Goal: Transaction & Acquisition: Purchase product/service

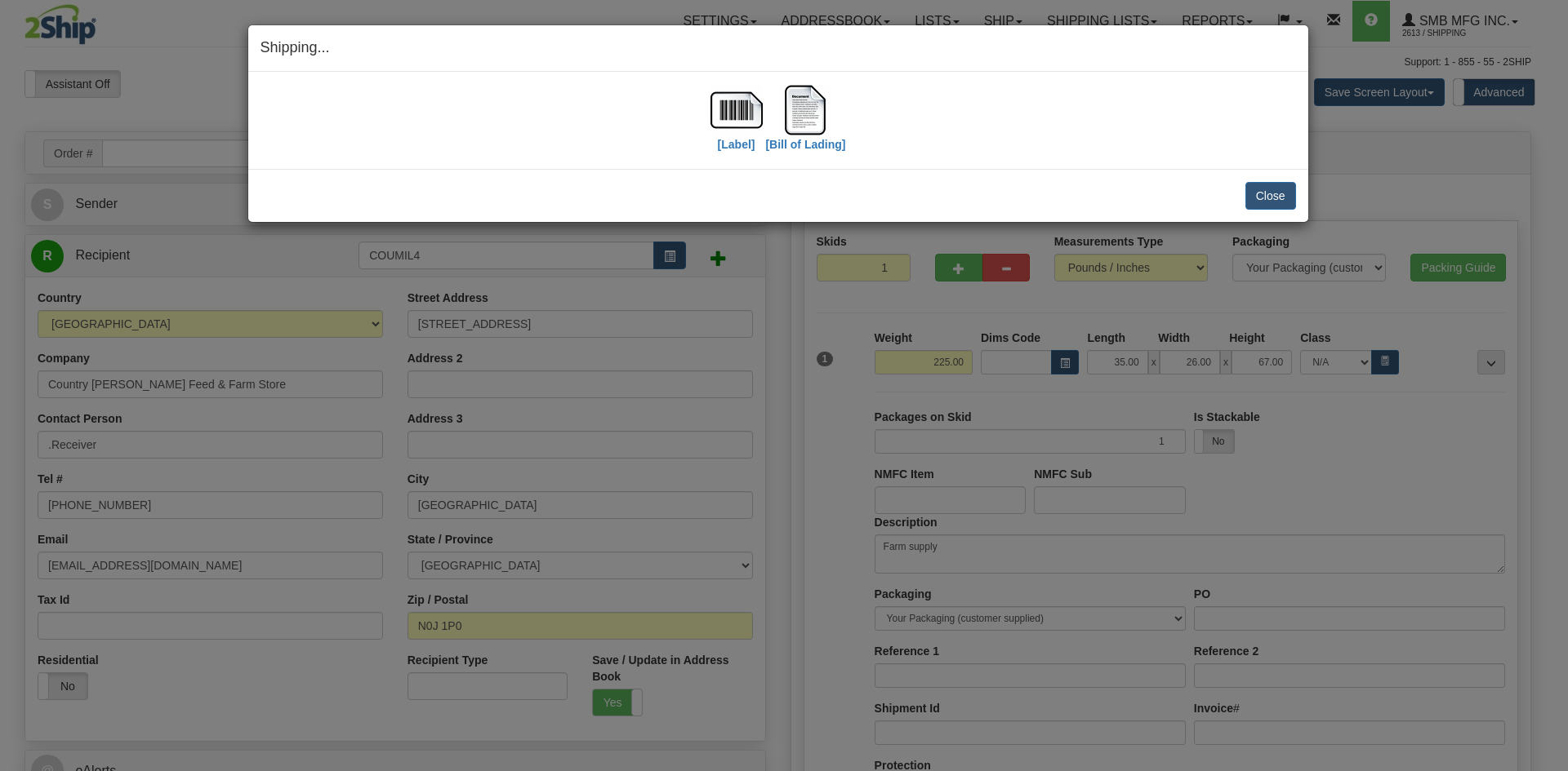
select select "ON"
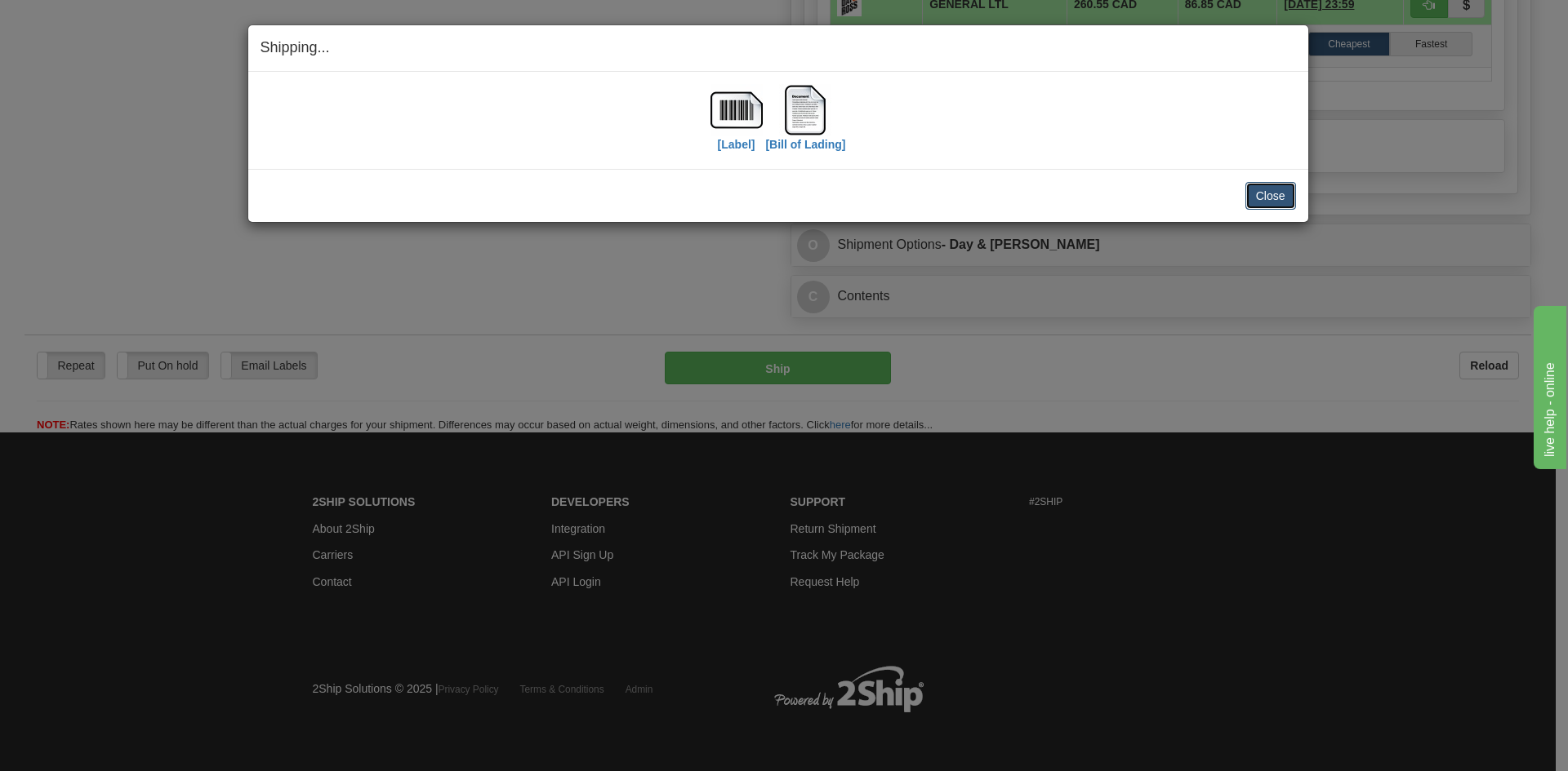
click at [1276, 192] on button "Close" at bounding box center [1270, 196] width 50 height 28
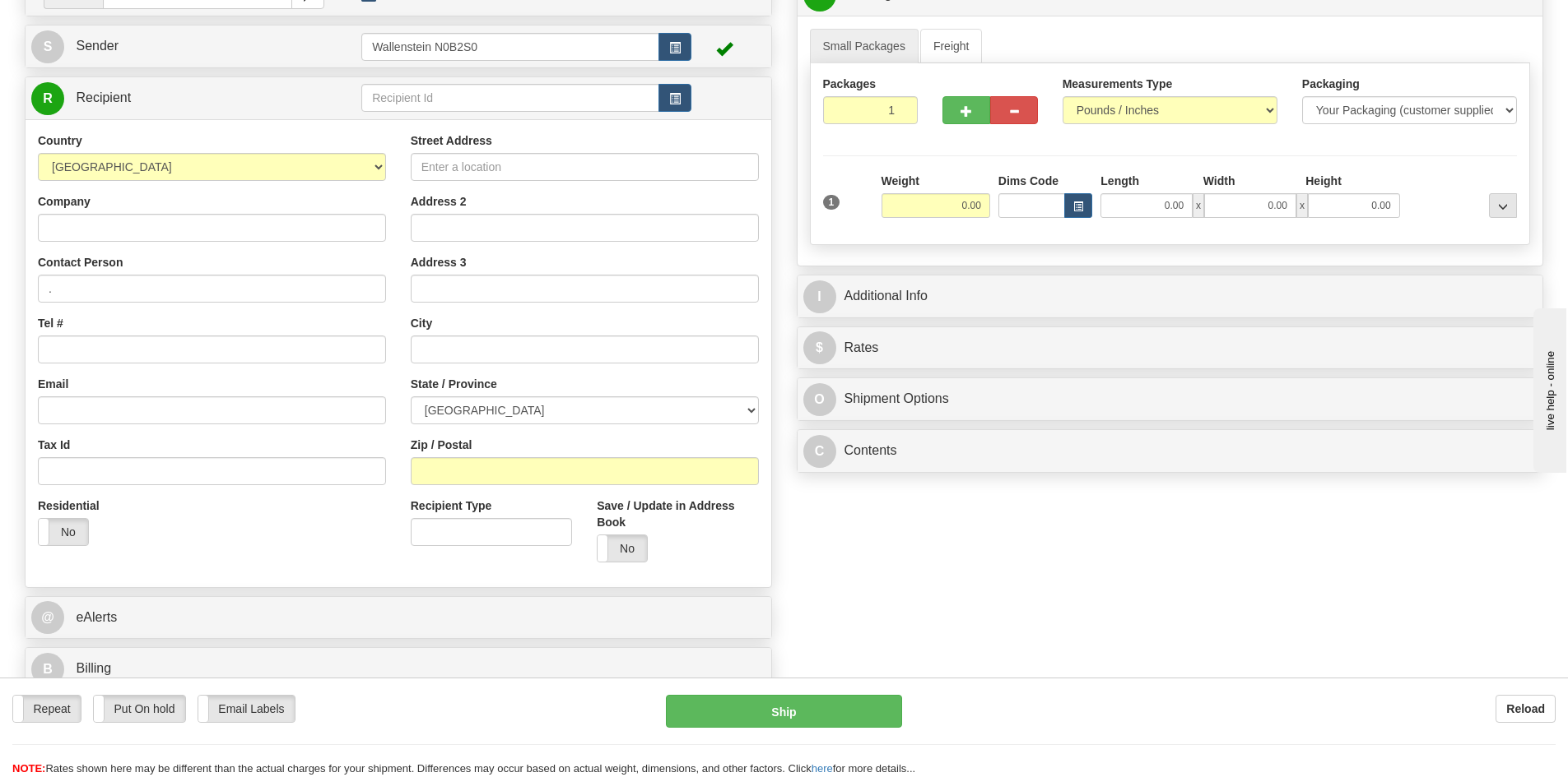
scroll to position [164, 0]
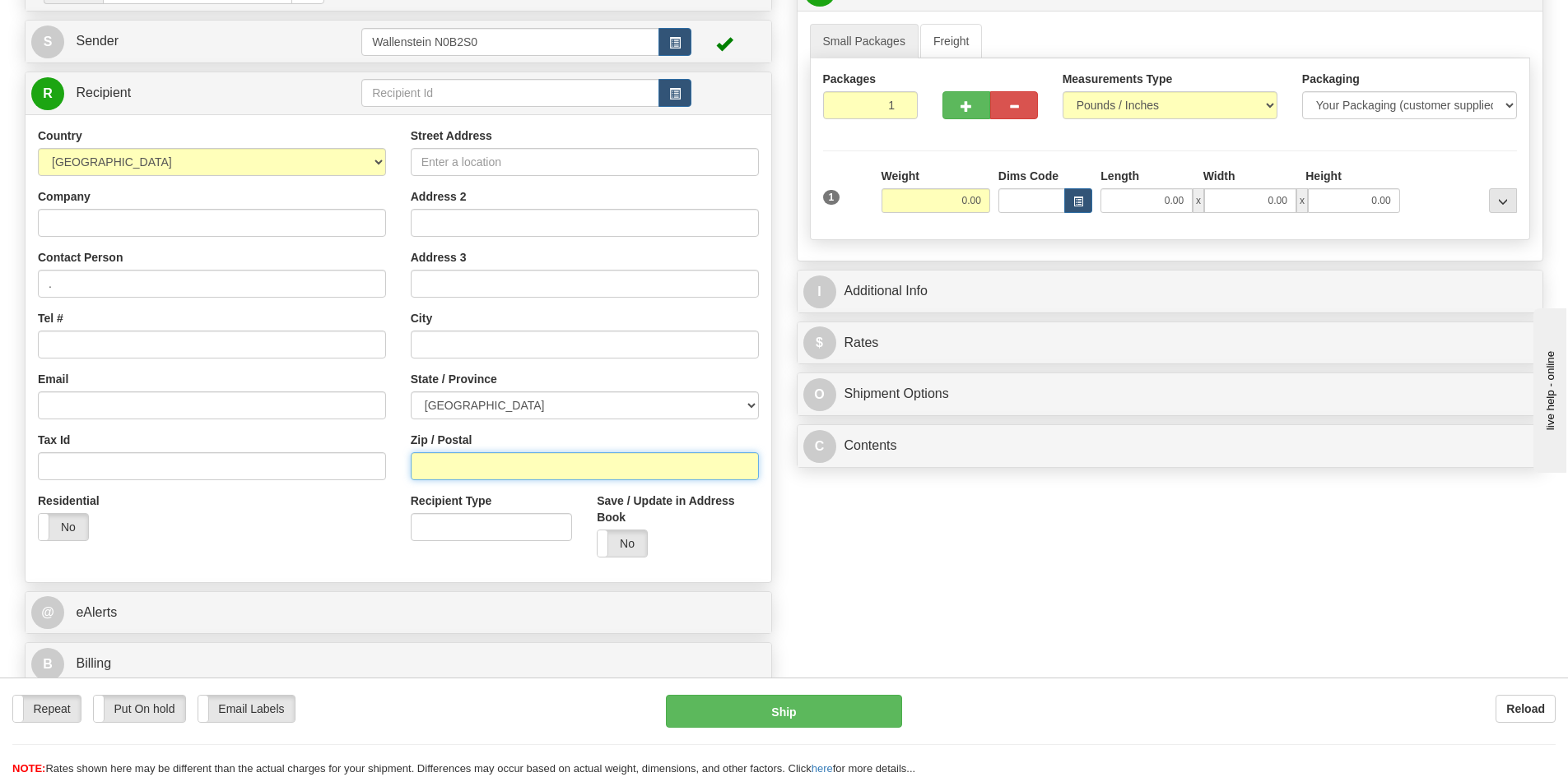
click at [516, 478] on input "Zip / Postal" at bounding box center [585, 467] width 348 height 28
paste input "T1H6L5"
type input "T1H6L5"
click at [980, 203] on input "0.00" at bounding box center [935, 200] width 108 height 25
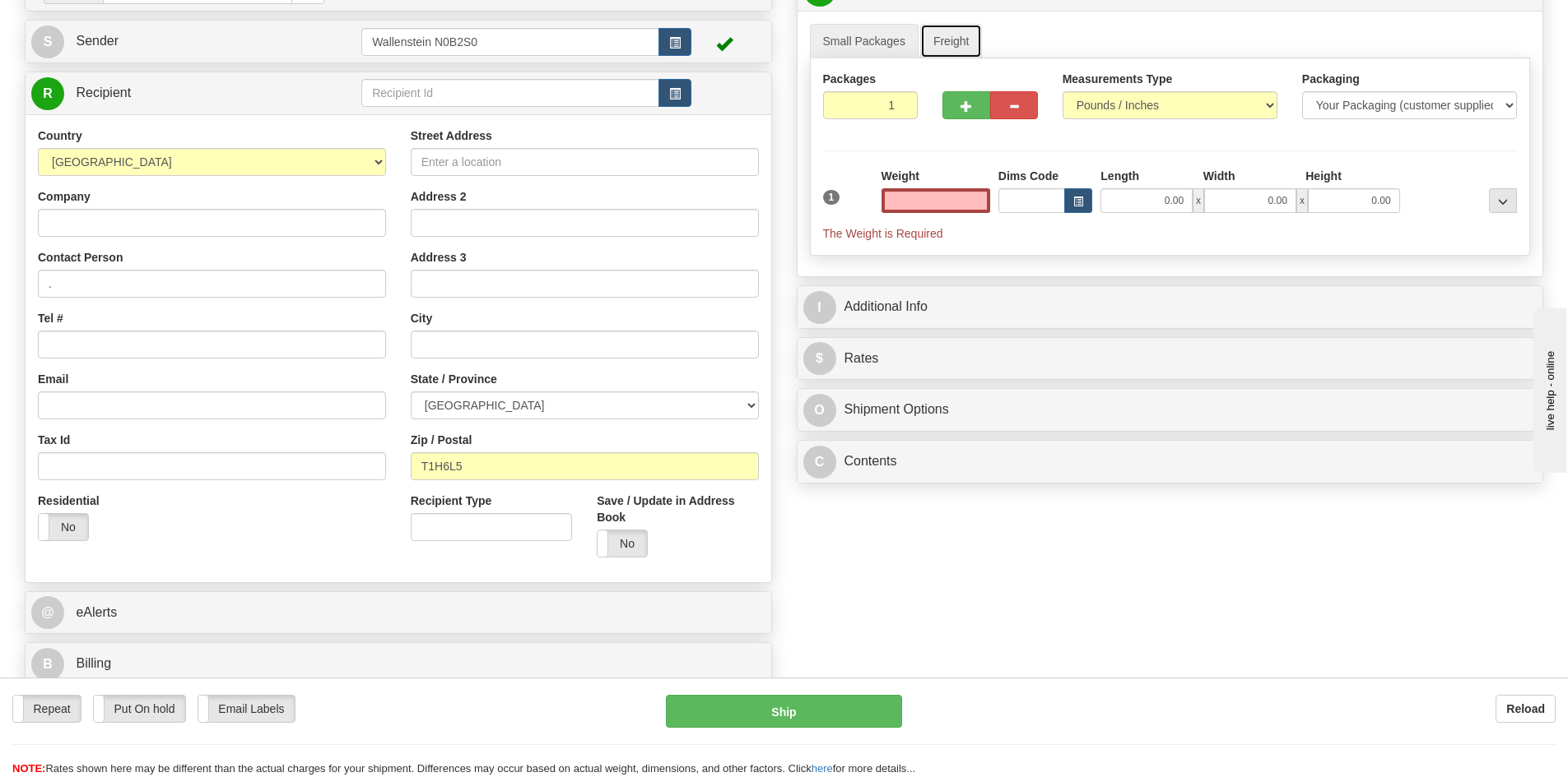
type input "0.00"
click at [953, 34] on link "Freight" at bounding box center [951, 41] width 62 height 35
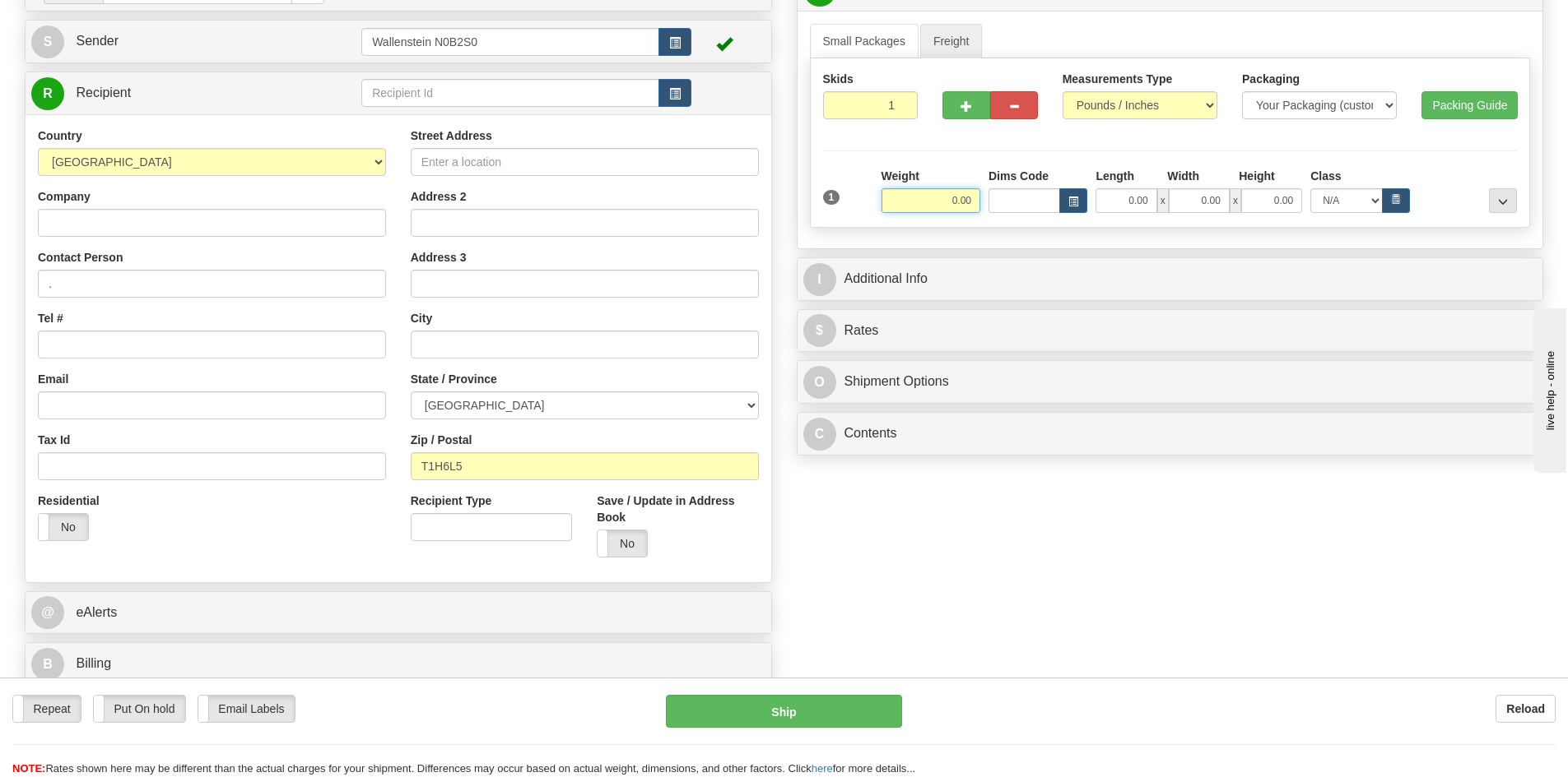
click at [933, 190] on input "0.00" at bounding box center [930, 200] width 98 height 25
type input "1075.00"
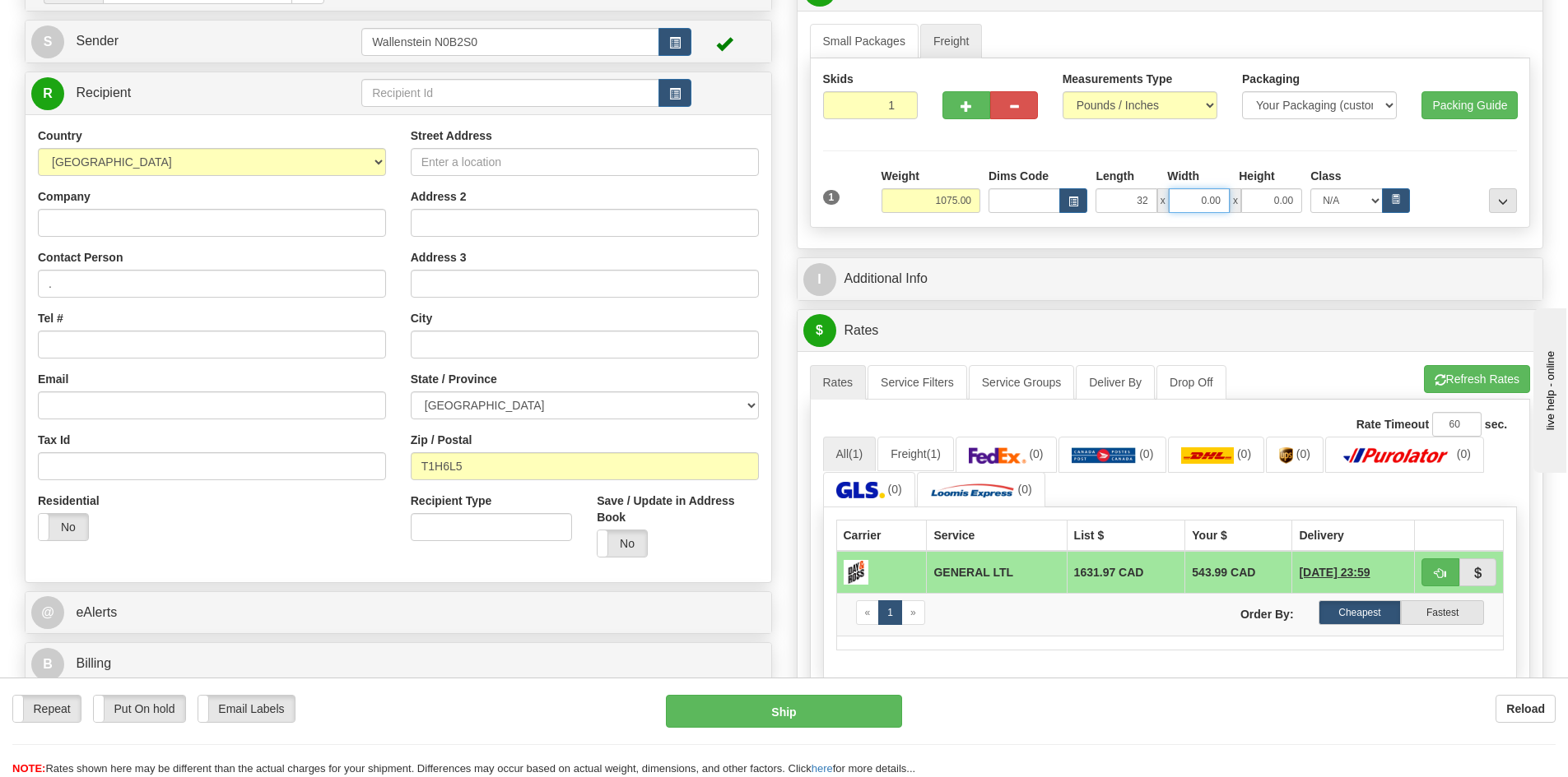
type input "32.00"
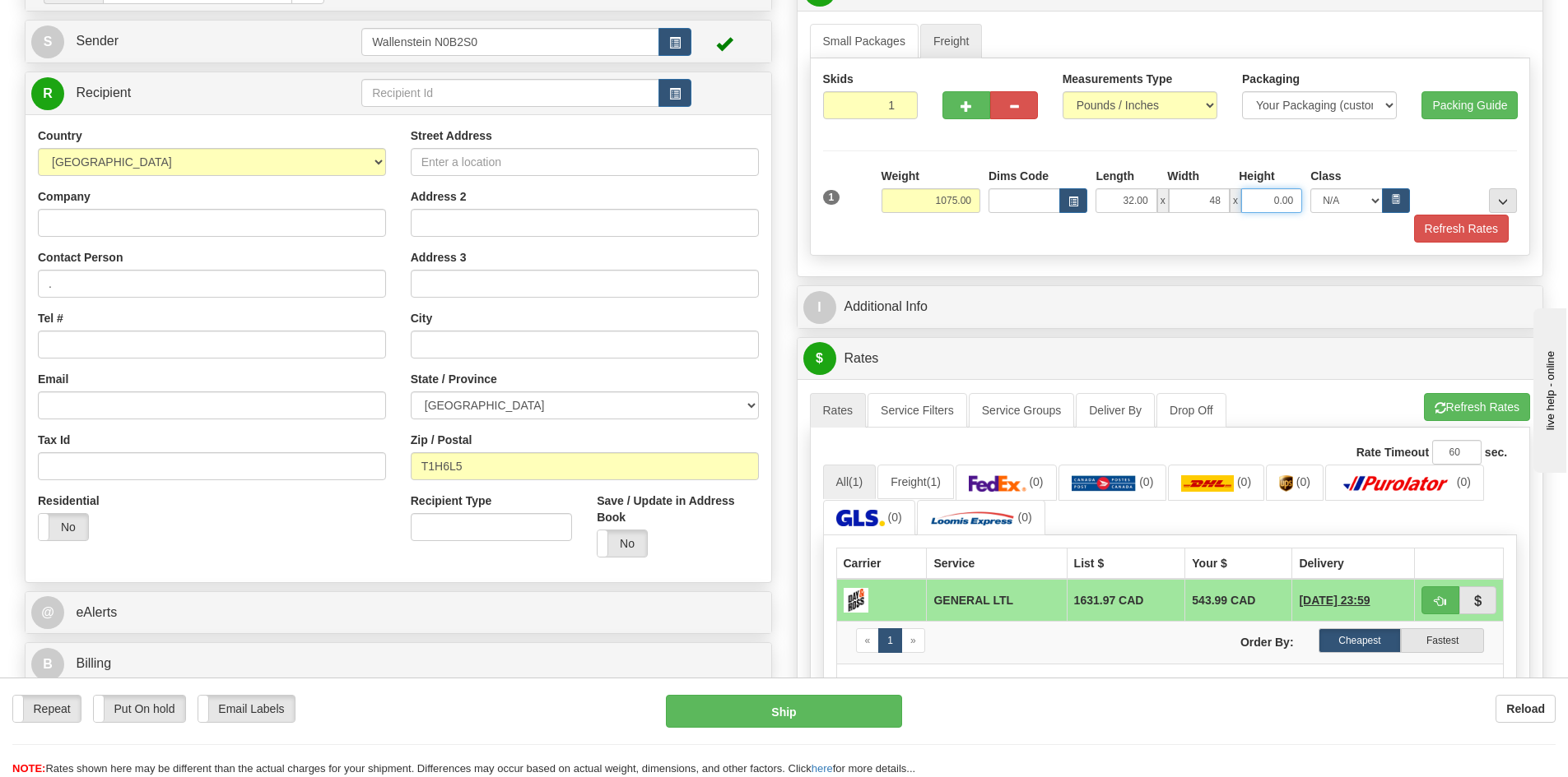
type input "48.00"
type input "42.00"
click at [447, 216] on input "Address 2" at bounding box center [585, 224] width 348 height 28
click at [412, 101] on input "text" at bounding box center [510, 93] width 298 height 28
type input "soucou"
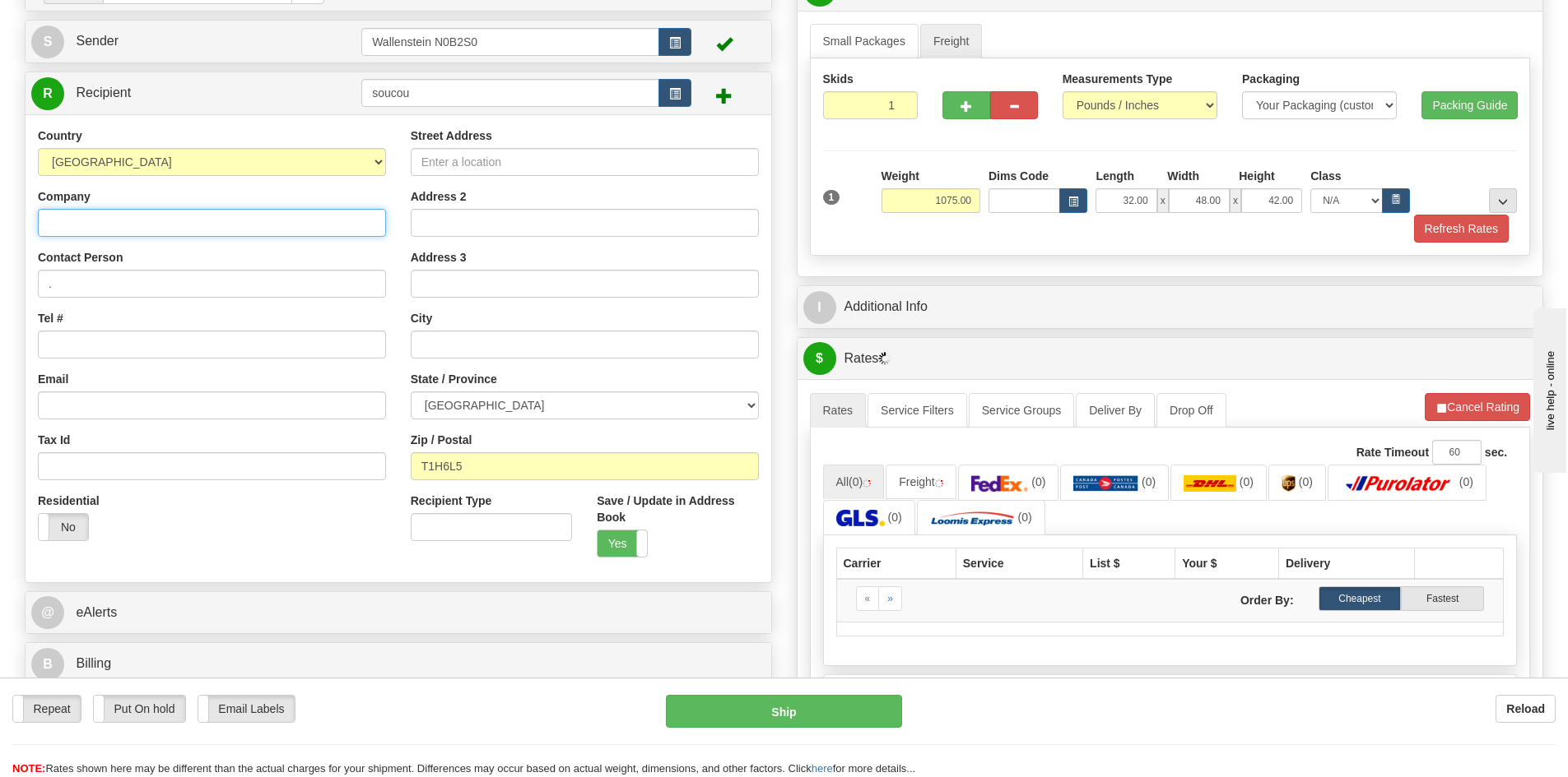
click at [177, 226] on input "Company" at bounding box center [212, 224] width 348 height 28
paste input "South Country Livestock Equip. Ltd."
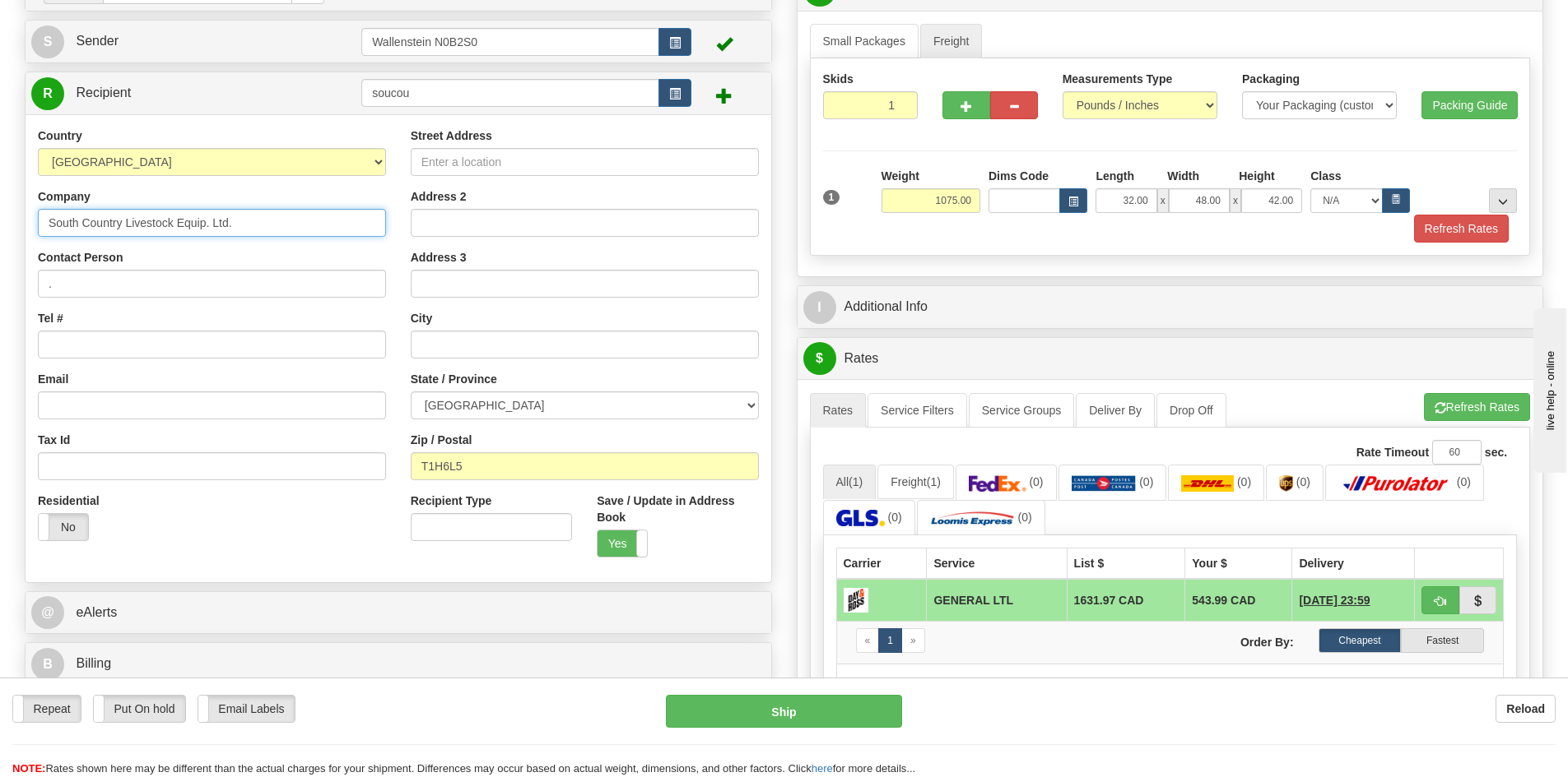
type input "South Country Livestock Equip. Ltd."
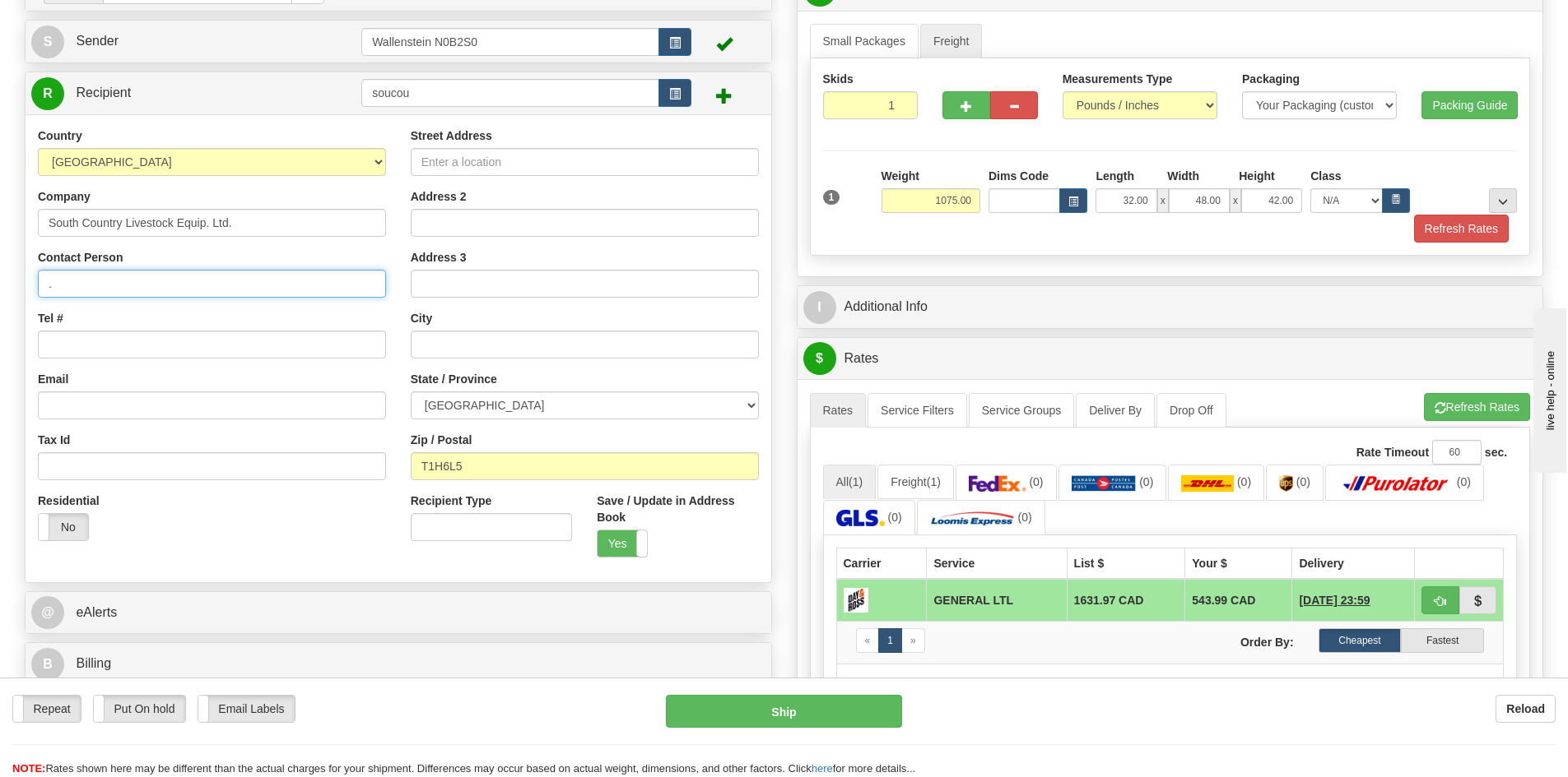
click at [107, 283] on input "." at bounding box center [212, 284] width 348 height 28
type input ".receiver"
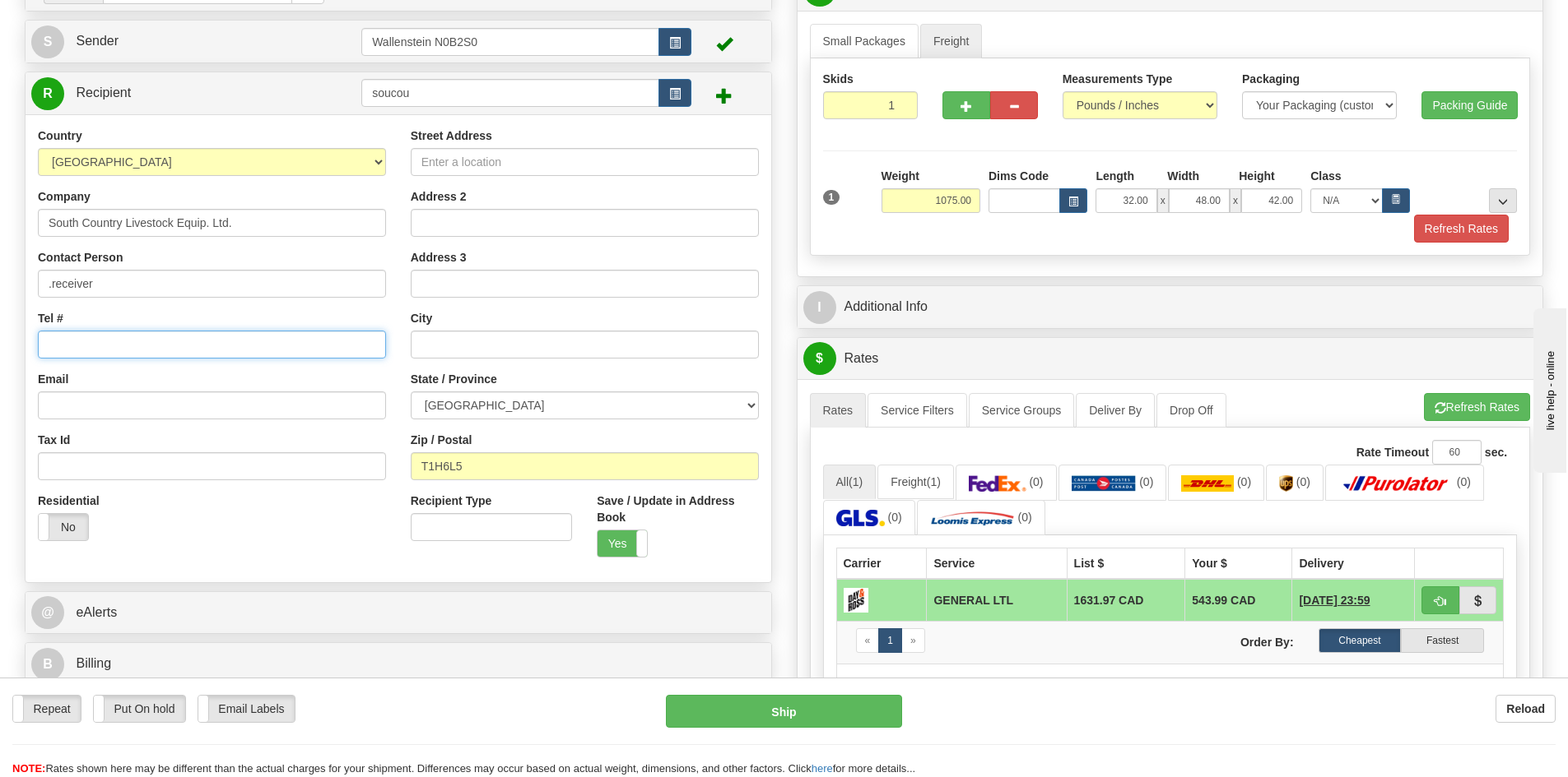
click at [130, 339] on input "Tel #" at bounding box center [212, 345] width 348 height 28
paste input "[PHONE_NUMBER]"
type input "[PHONE_NUMBER]"
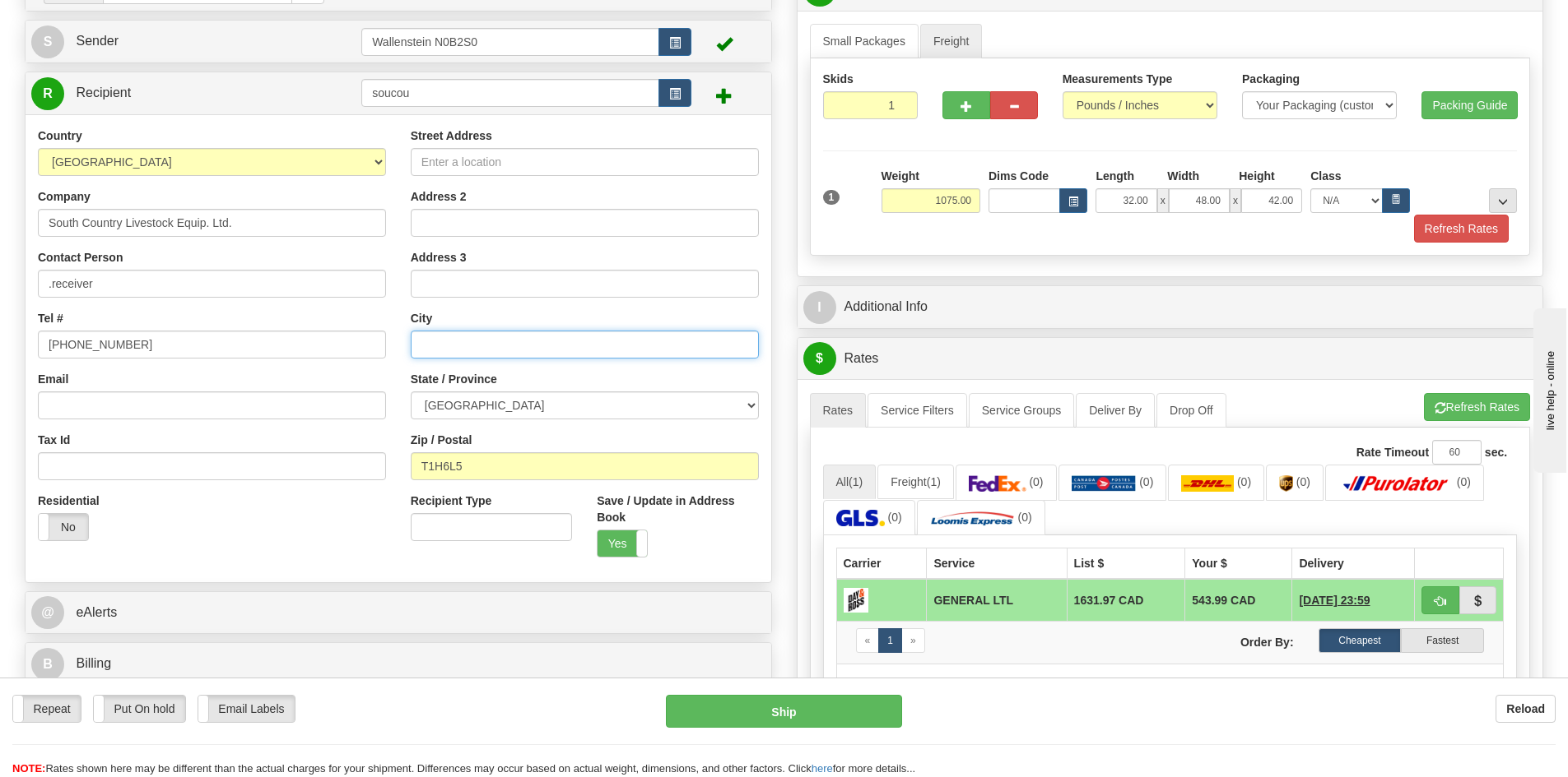
click at [442, 336] on input "text" at bounding box center [585, 345] width 348 height 28
type input "Lethbridge"
drag, startPoint x: 477, startPoint y: 168, endPoint x: 429, endPoint y: 167, distance: 48.0
click at [477, 167] on input "Street Address" at bounding box center [585, 162] width 348 height 28
click at [499, 164] on input "Street Address" at bounding box center [585, 162] width 348 height 28
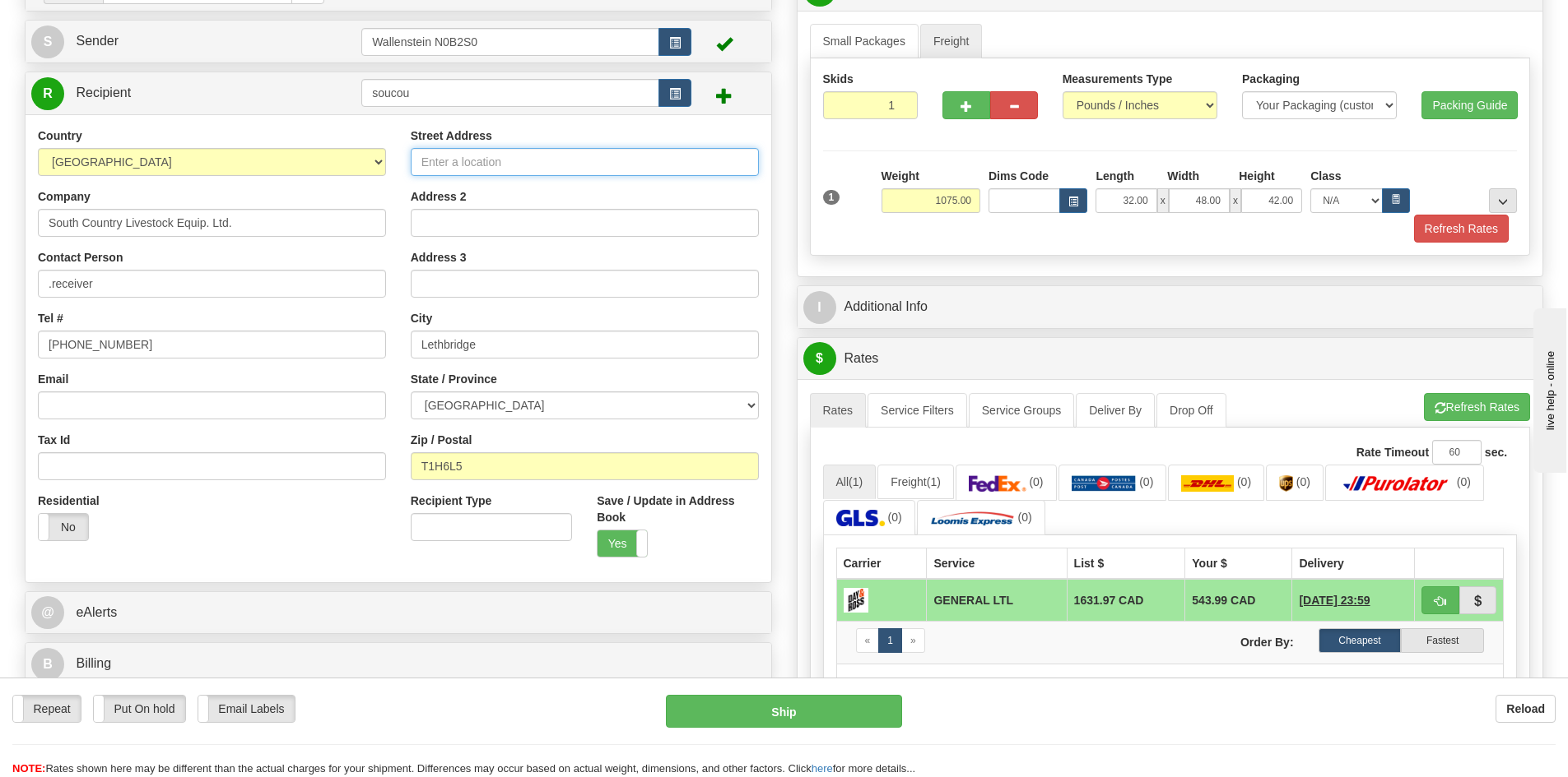
paste input "[STREET_ADDRESS]"
click at [453, 161] on input "[STREET_ADDRESS]" at bounding box center [585, 162] width 348 height 28
type input "[STREET_ADDRESS]"
click at [1490, 225] on button "Refresh Rates" at bounding box center [1461, 229] width 95 height 28
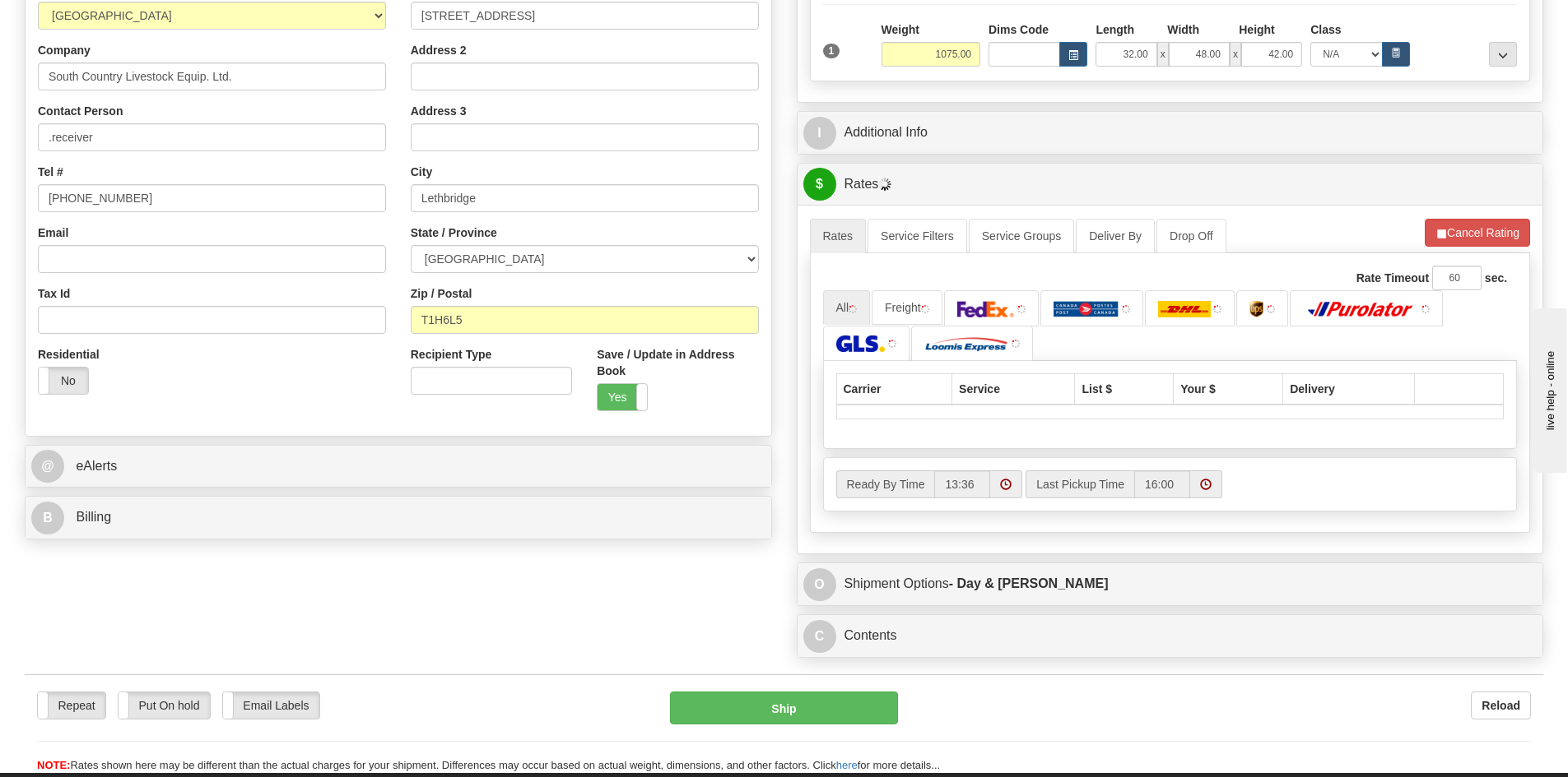
scroll to position [329, 0]
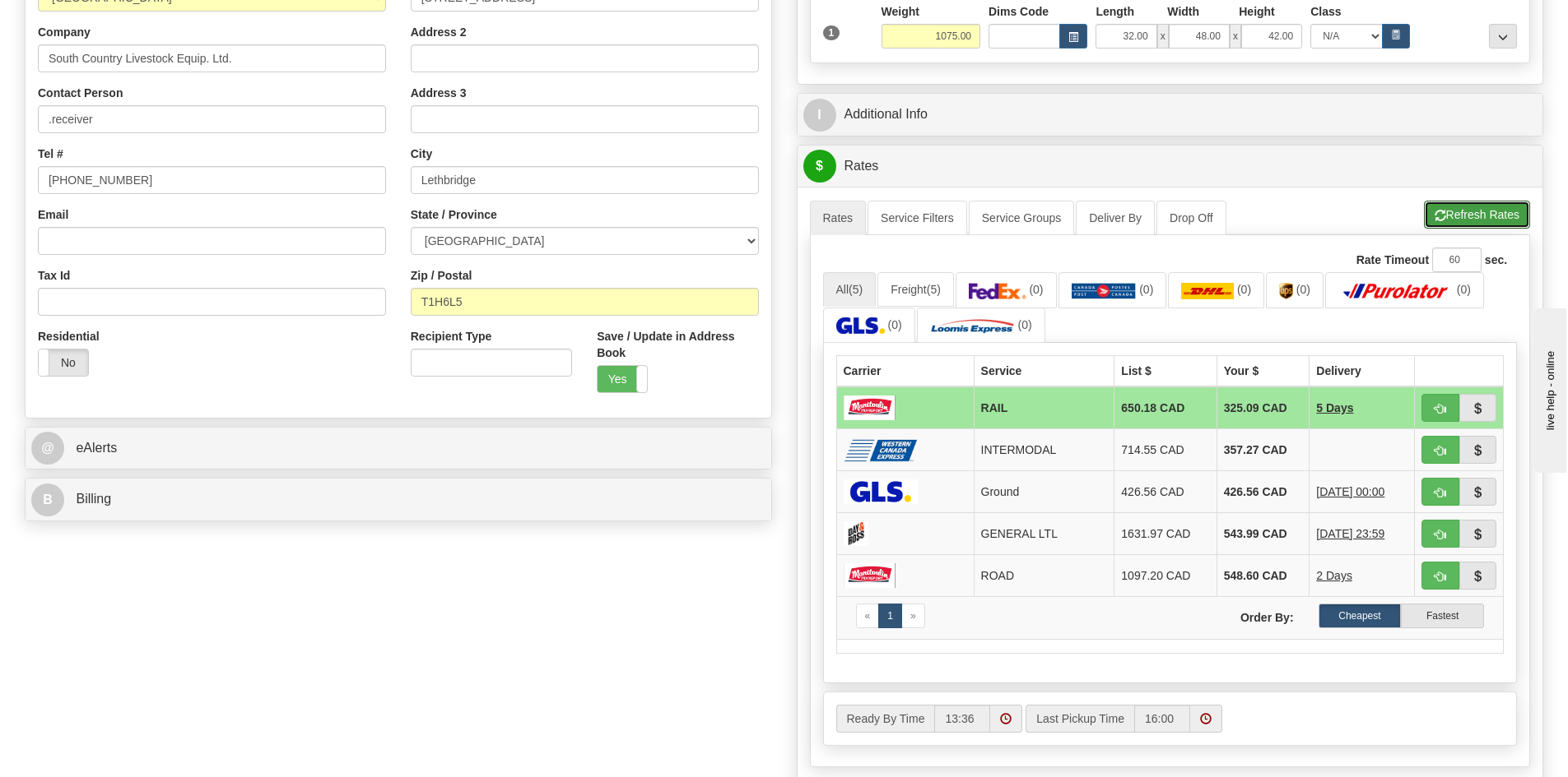
click at [1437, 218] on span "button" at bounding box center [1439, 216] width 12 height 11
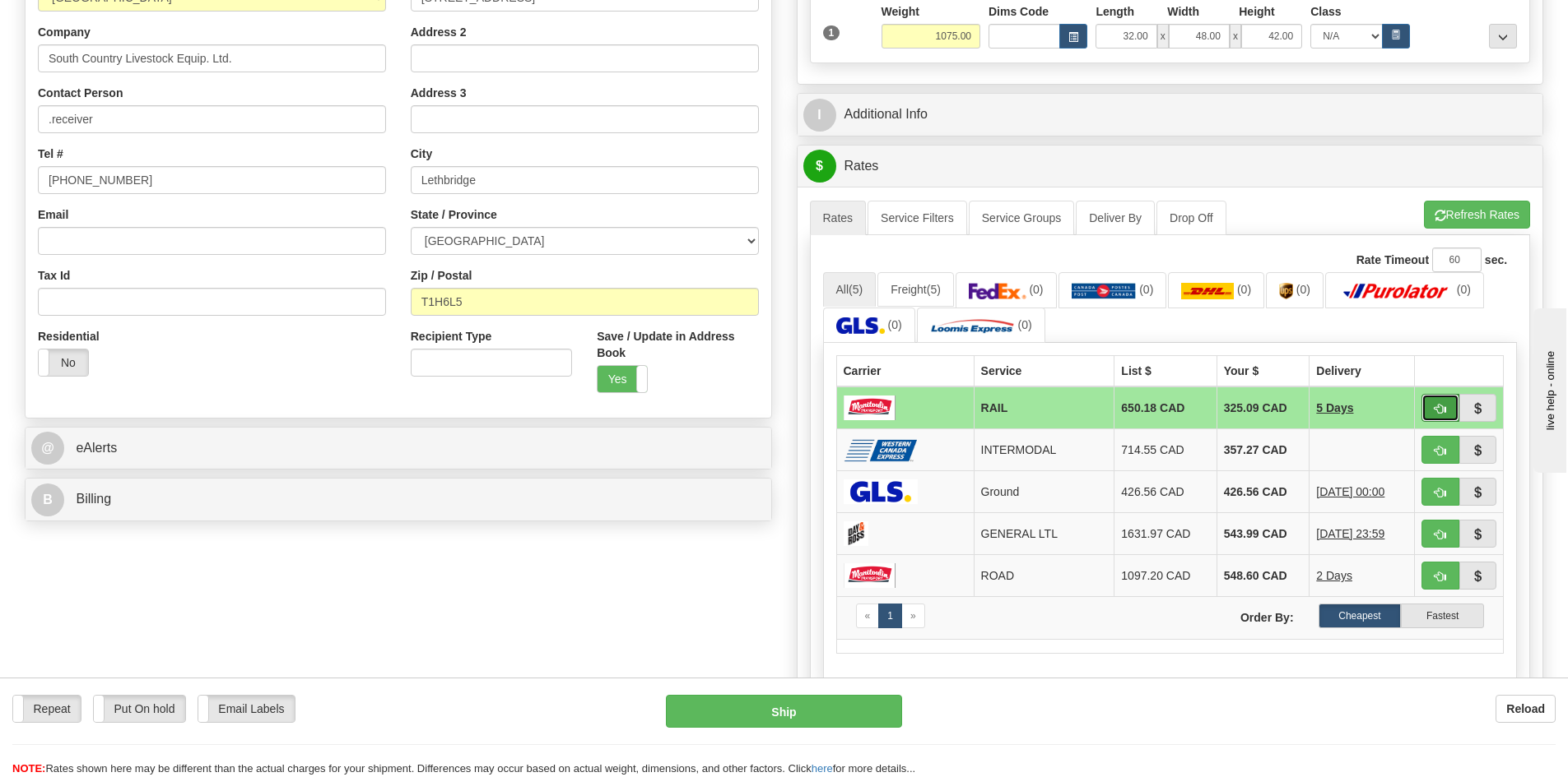
click at [1443, 414] on span "button" at bounding box center [1439, 409] width 12 height 11
type input "RAIL"
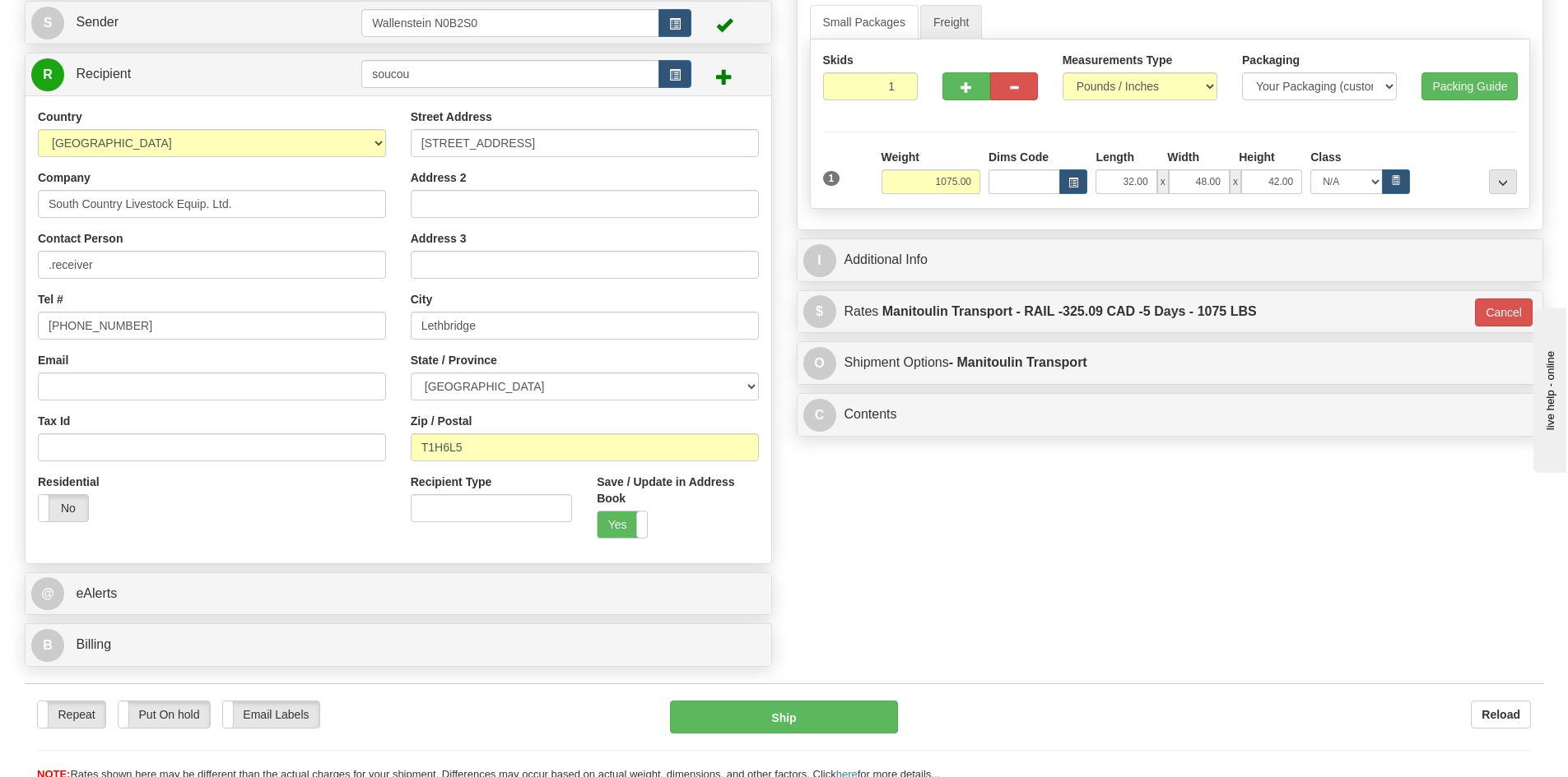
scroll to position [164, 0]
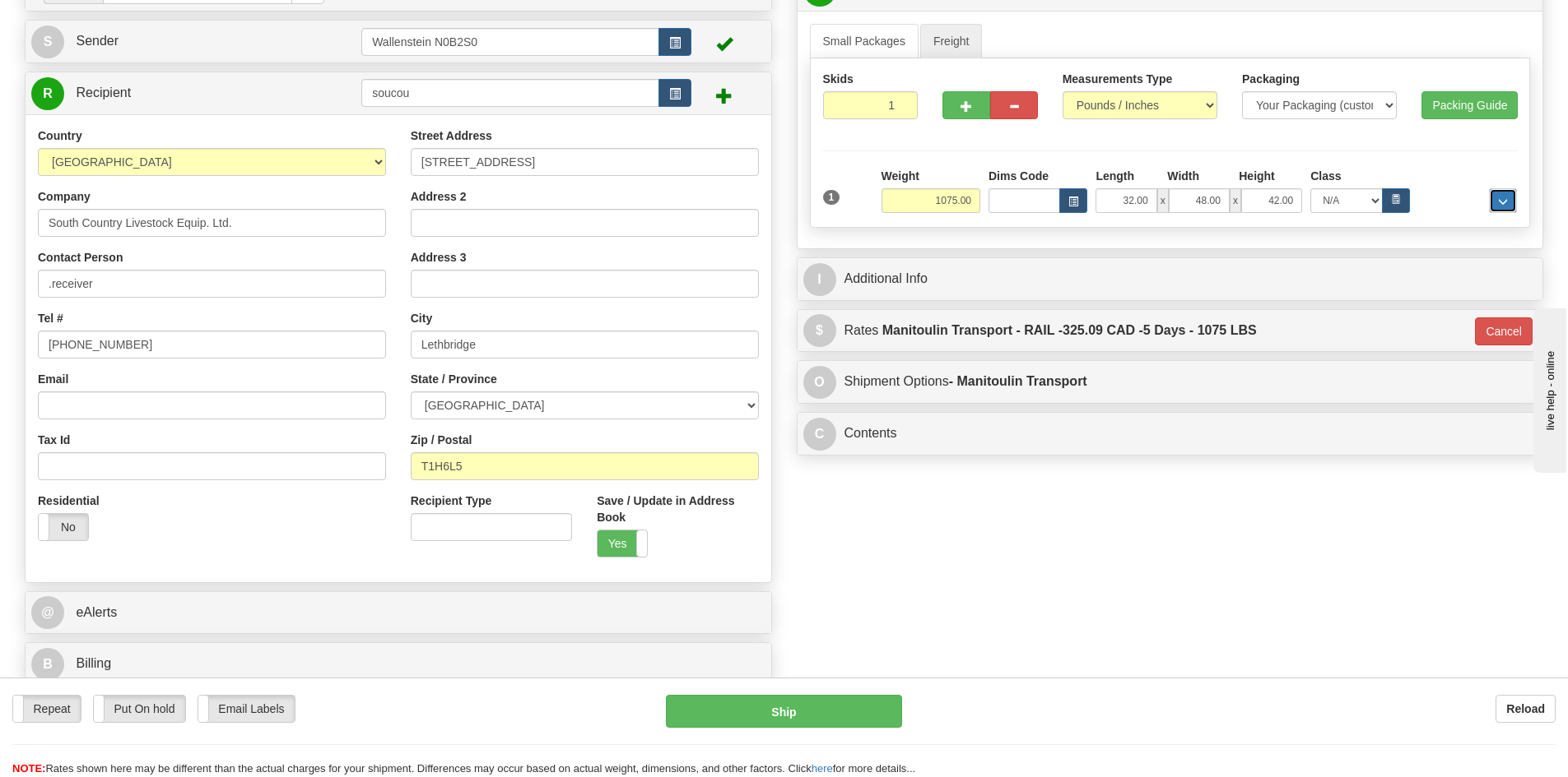
click at [1502, 201] on span "..." at bounding box center [1502, 202] width 10 height 9
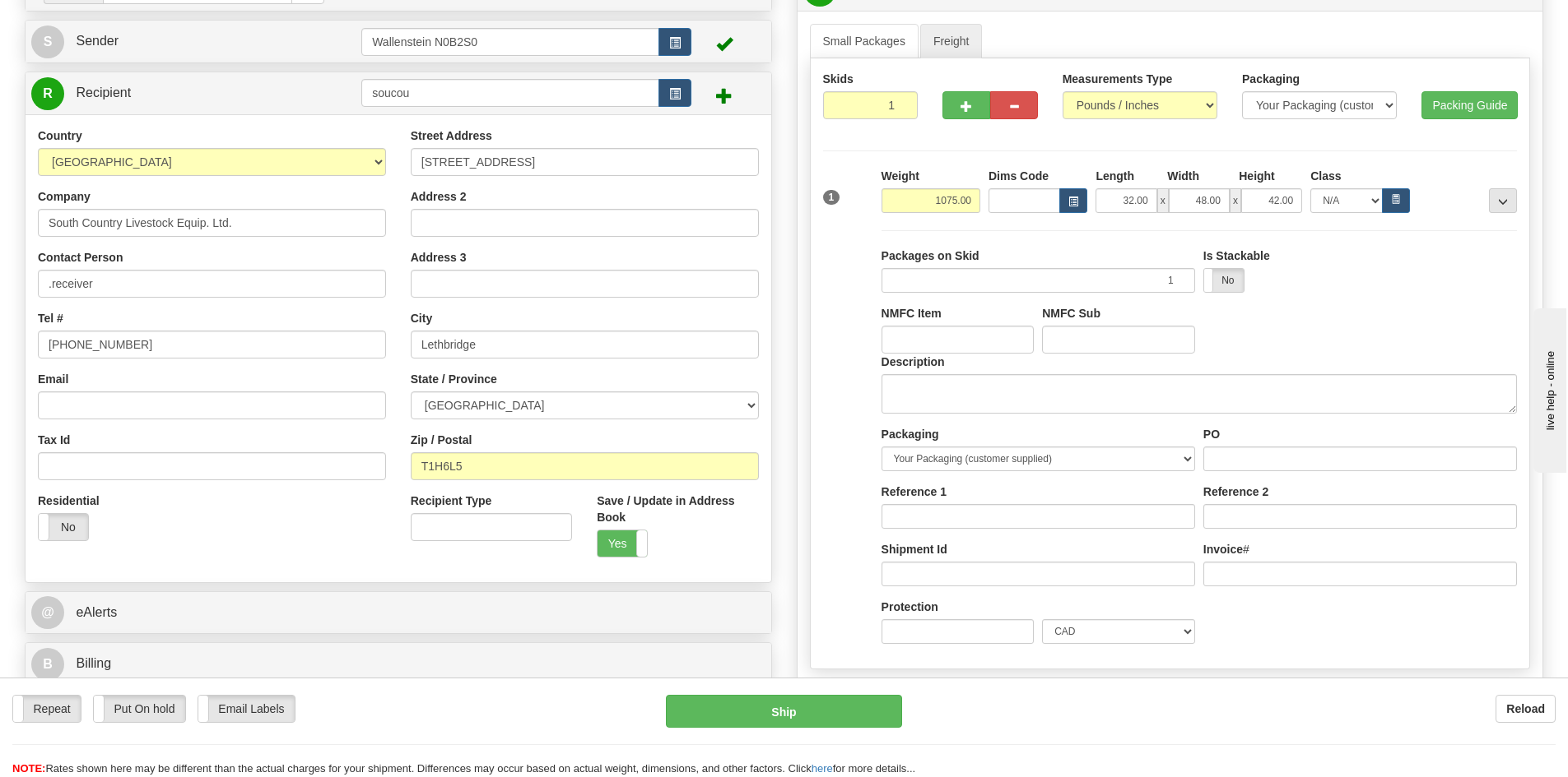
click at [997, 265] on div "Packages on Skid 1" at bounding box center [1037, 270] width 313 height 45
click at [943, 387] on textarea "Description" at bounding box center [1199, 394] width 635 height 40
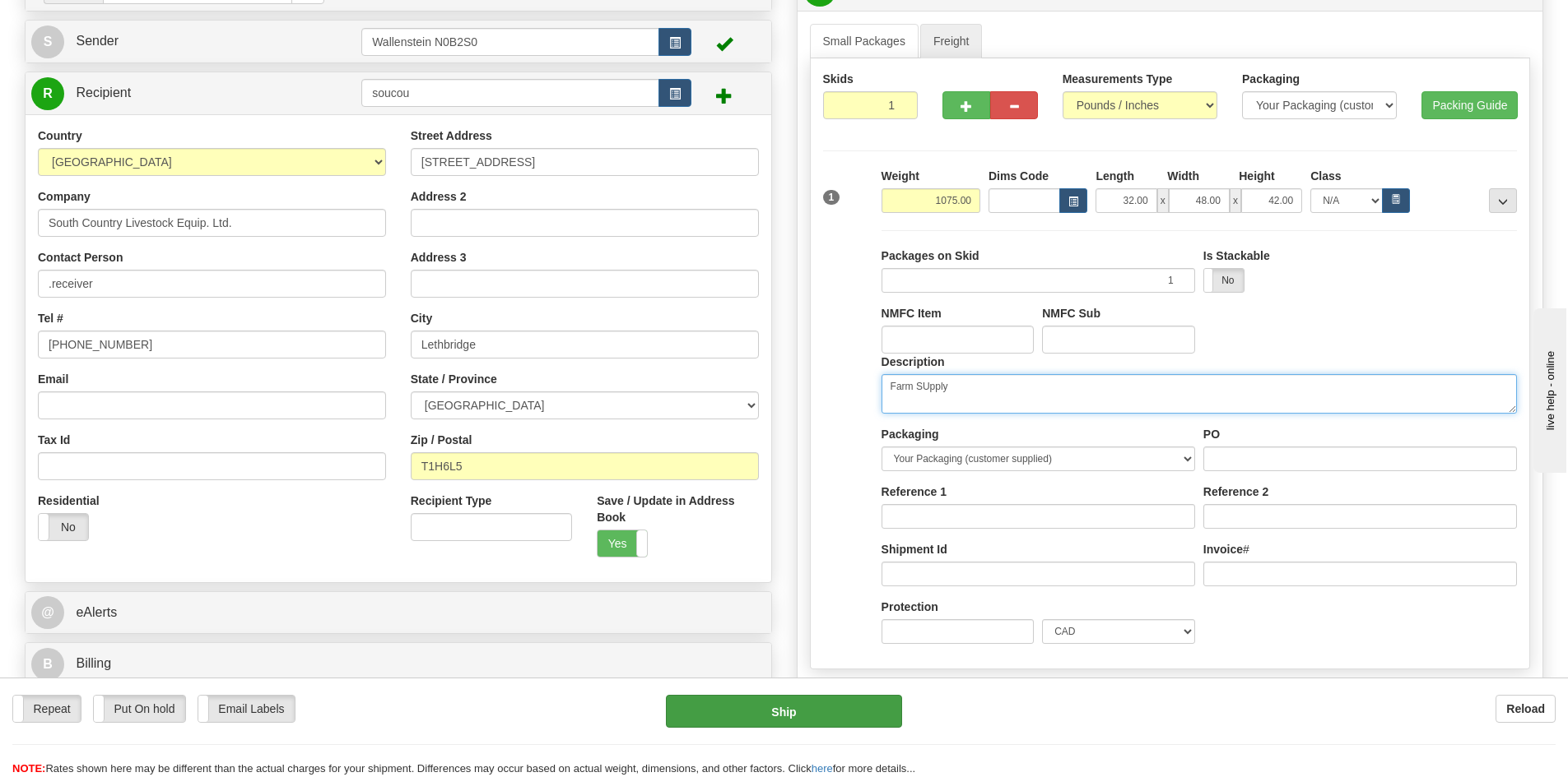
type textarea "Farm SUpply"
click at [846, 720] on button "Ship" at bounding box center [784, 711] width 236 height 33
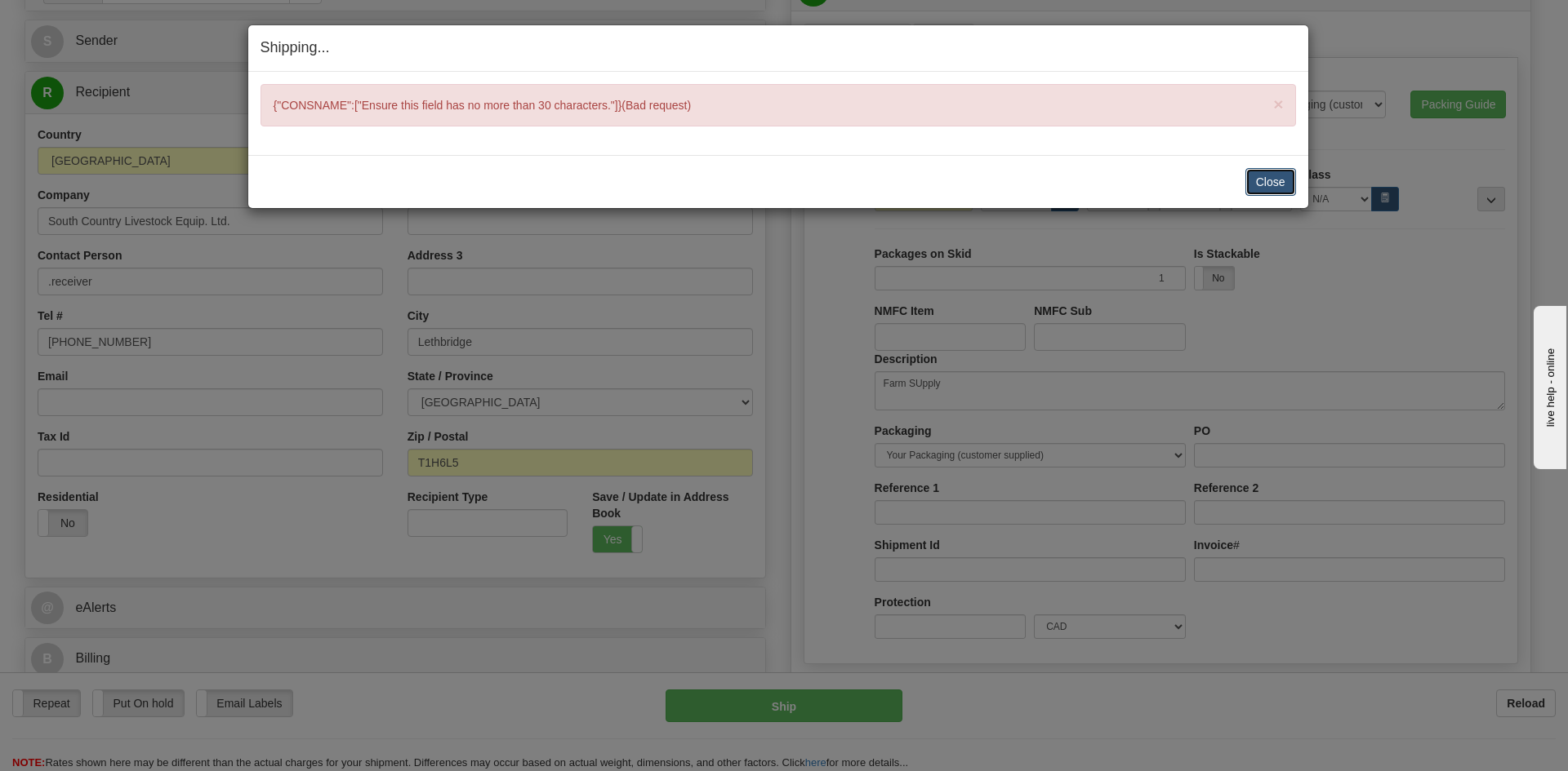
click at [1265, 182] on button "Close" at bounding box center [1270, 182] width 50 height 28
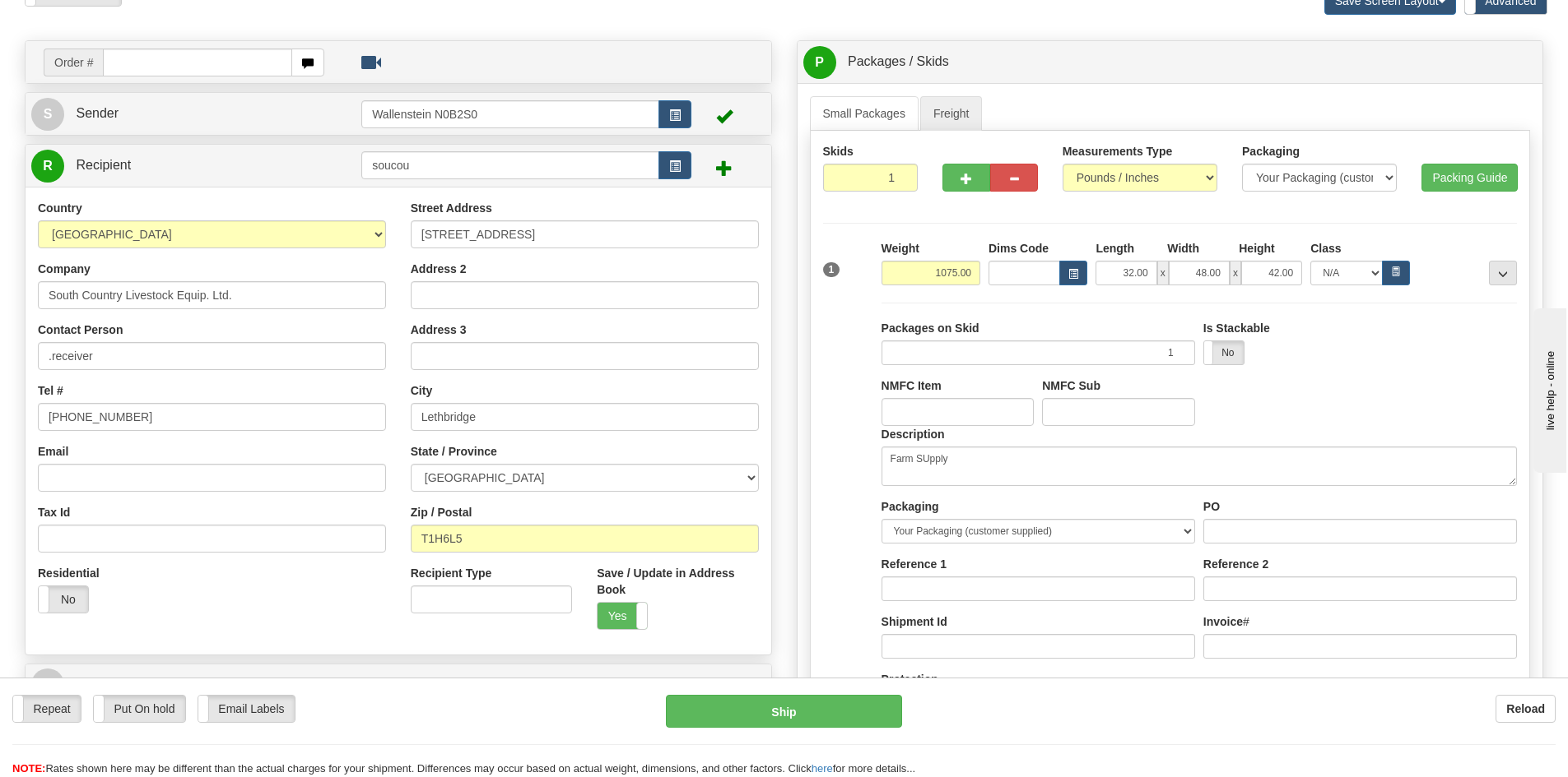
scroll to position [82, 0]
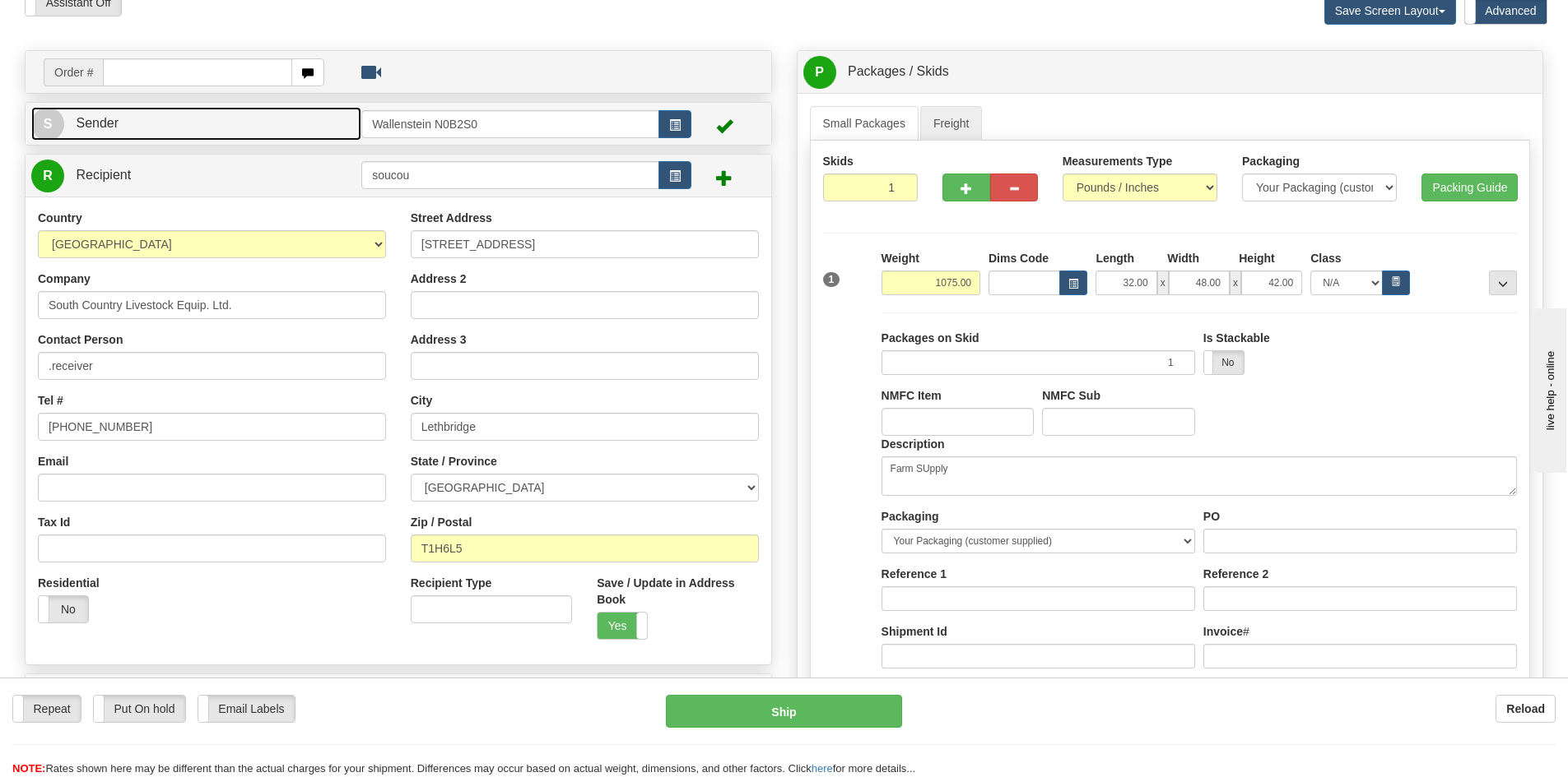
click at [325, 128] on link "S Sender" at bounding box center [196, 124] width 330 height 34
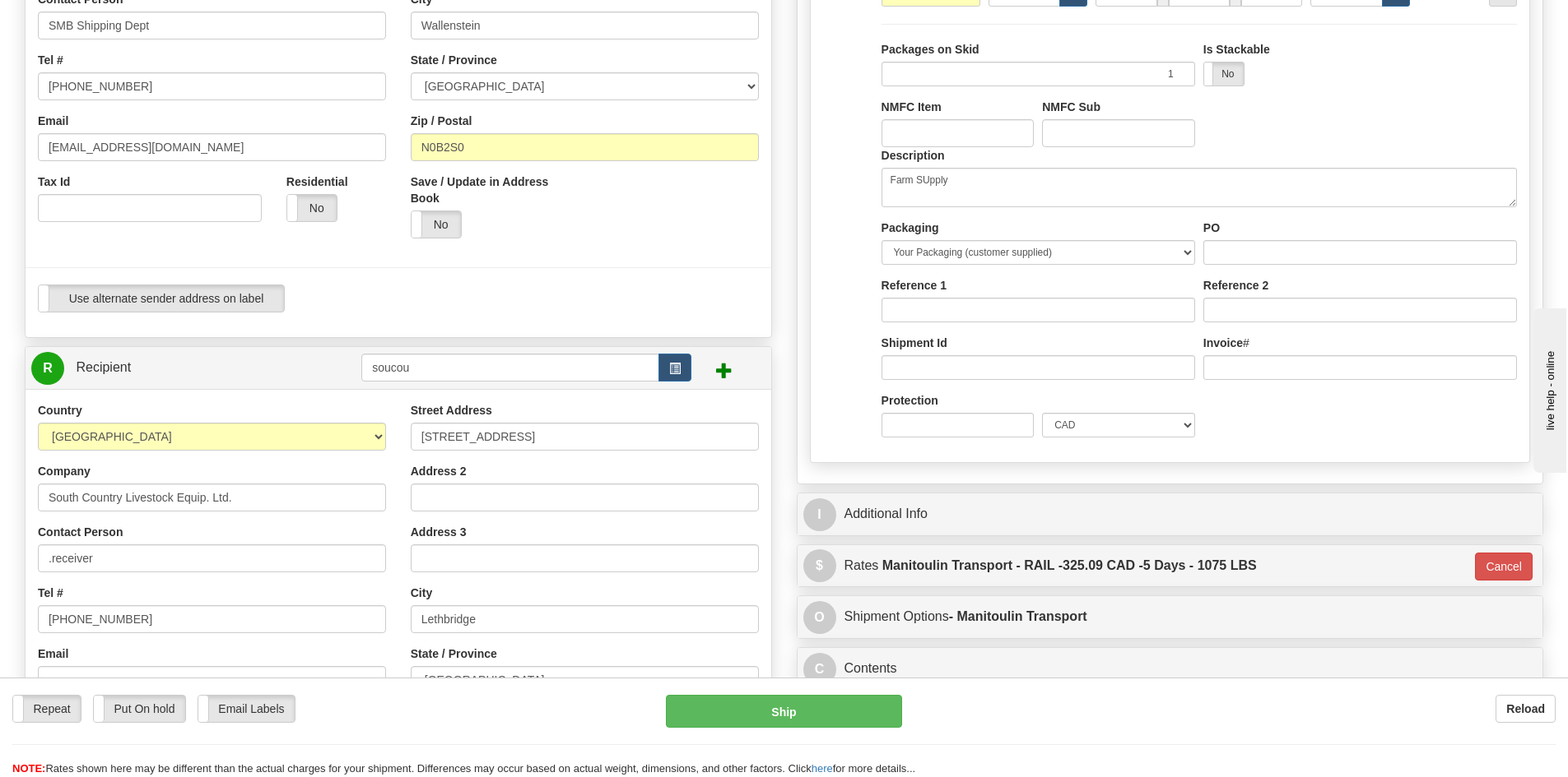
scroll to position [412, 0]
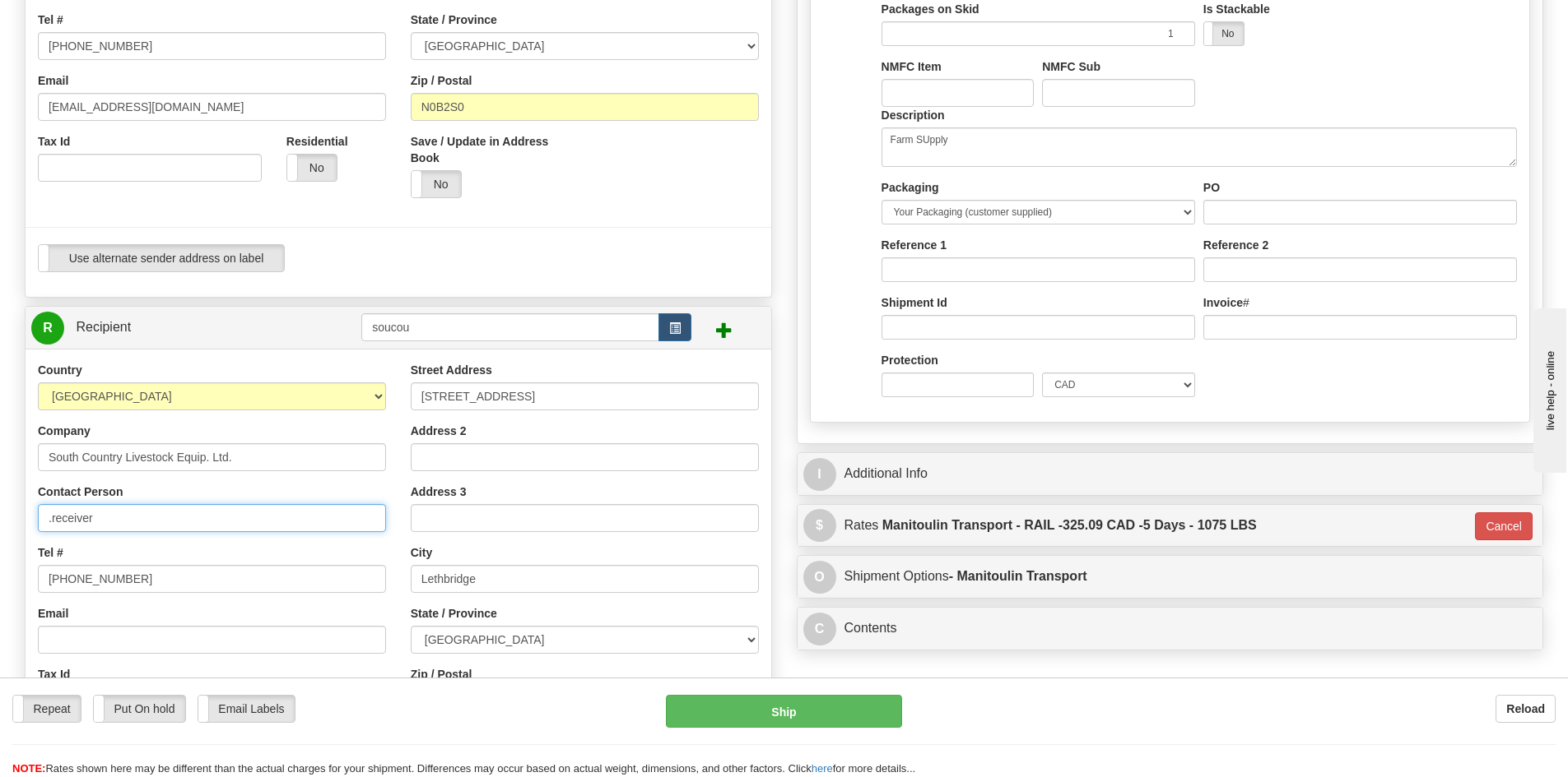
click at [51, 520] on input ".receiver" at bounding box center [212, 518] width 348 height 28
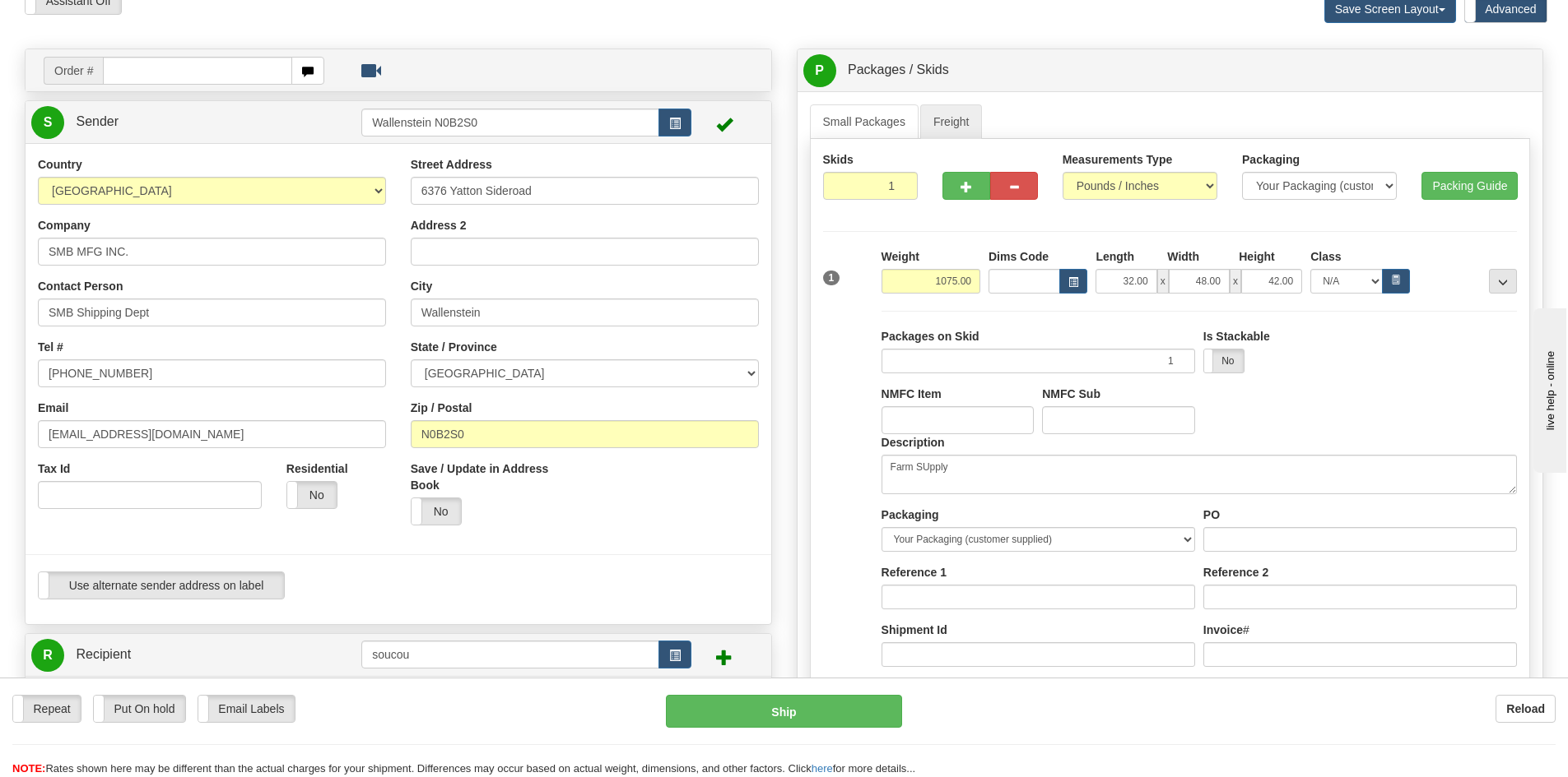
scroll to position [82, 0]
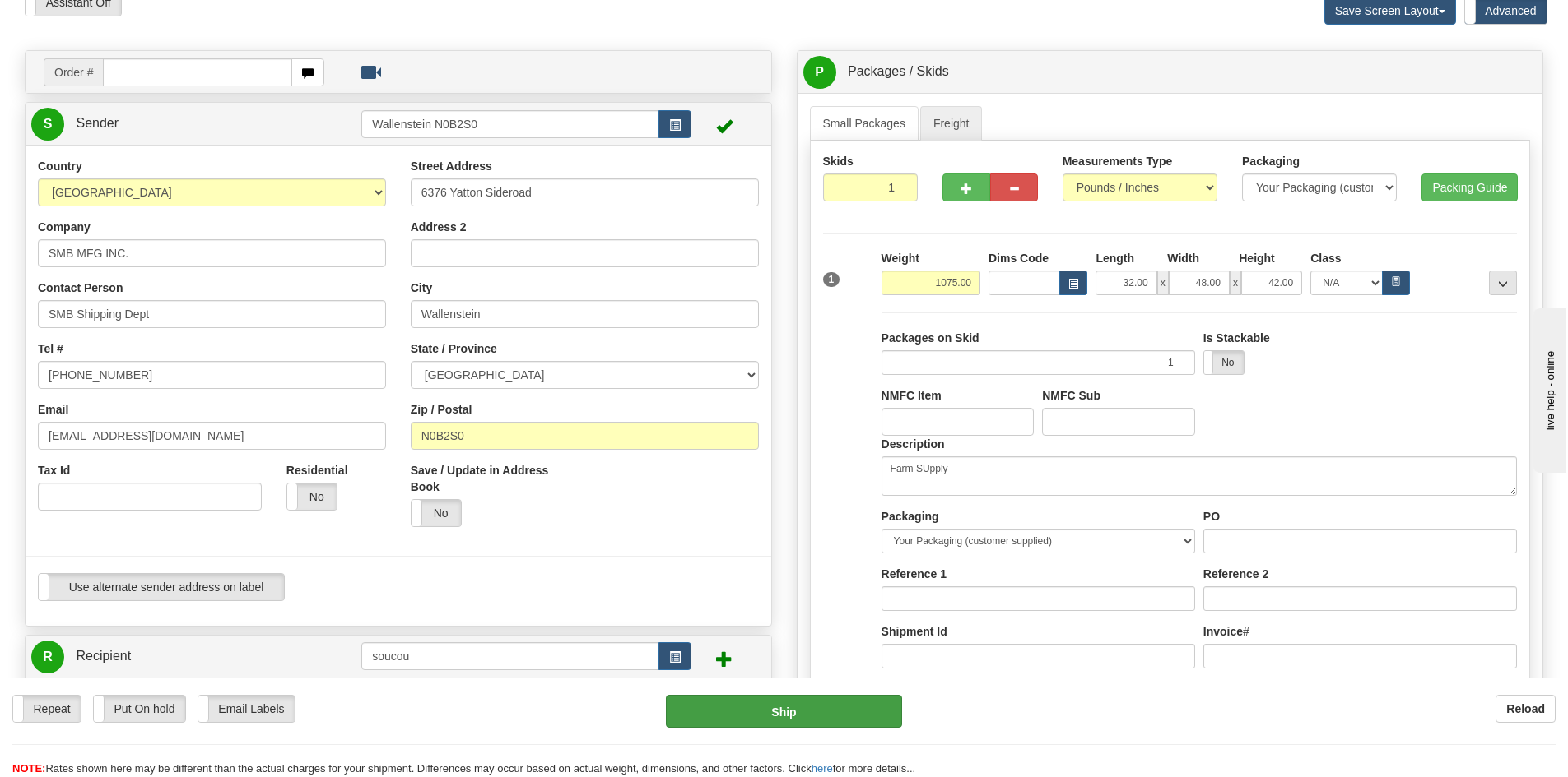
type input "receiver"
click at [751, 719] on button "Ship" at bounding box center [784, 711] width 236 height 33
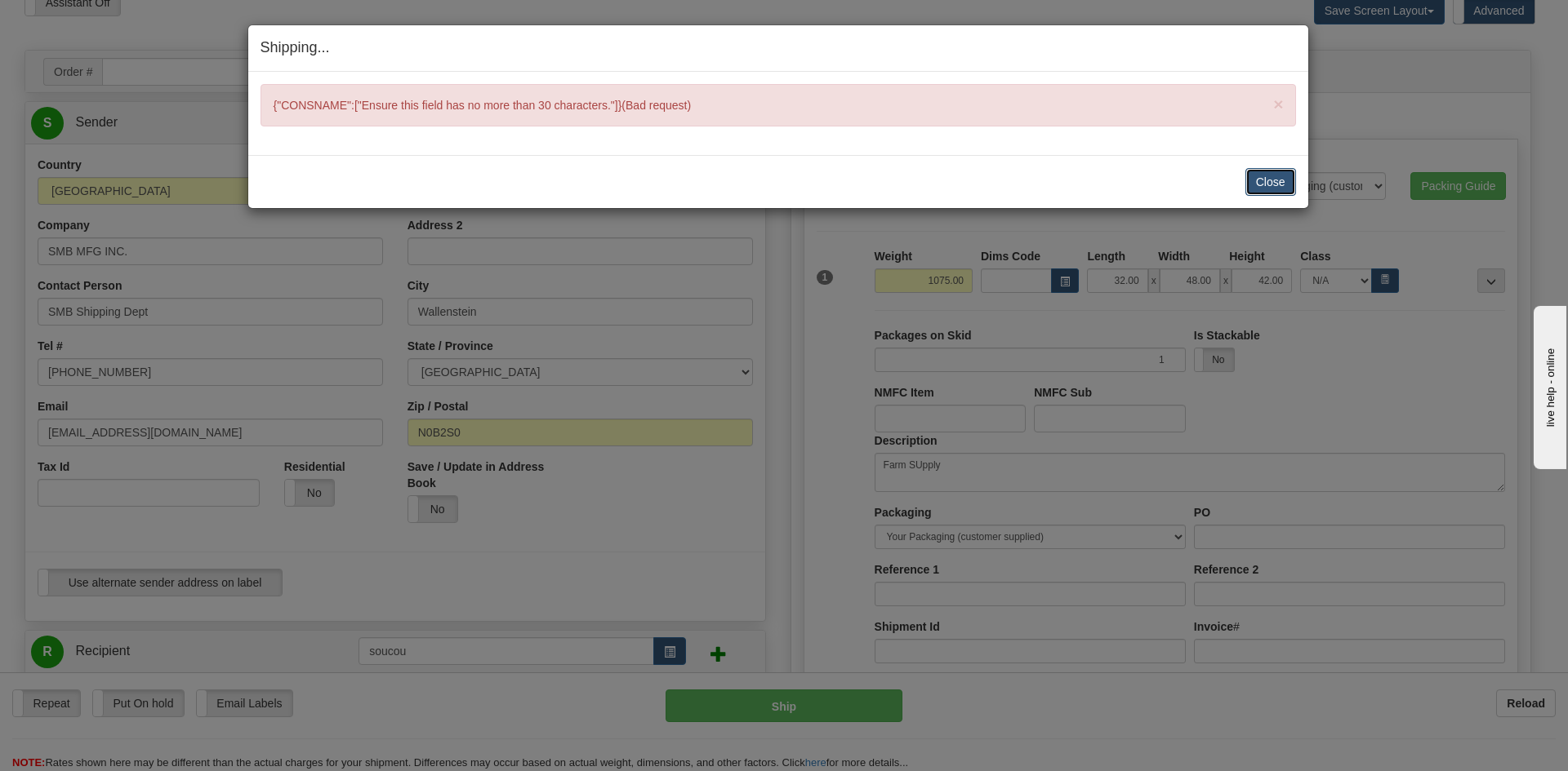
click at [1266, 182] on button "Close" at bounding box center [1270, 182] width 50 height 28
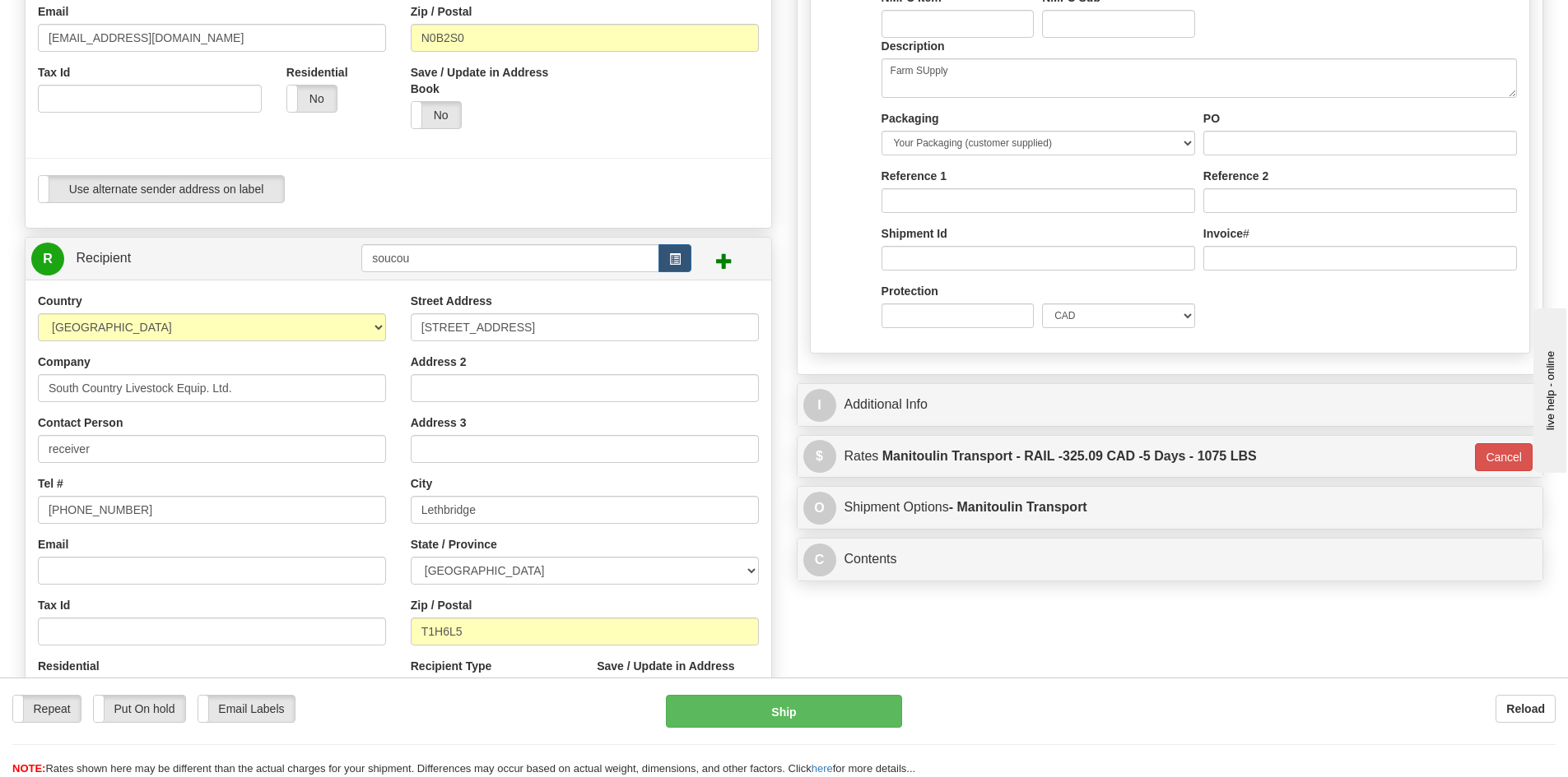
scroll to position [493, 0]
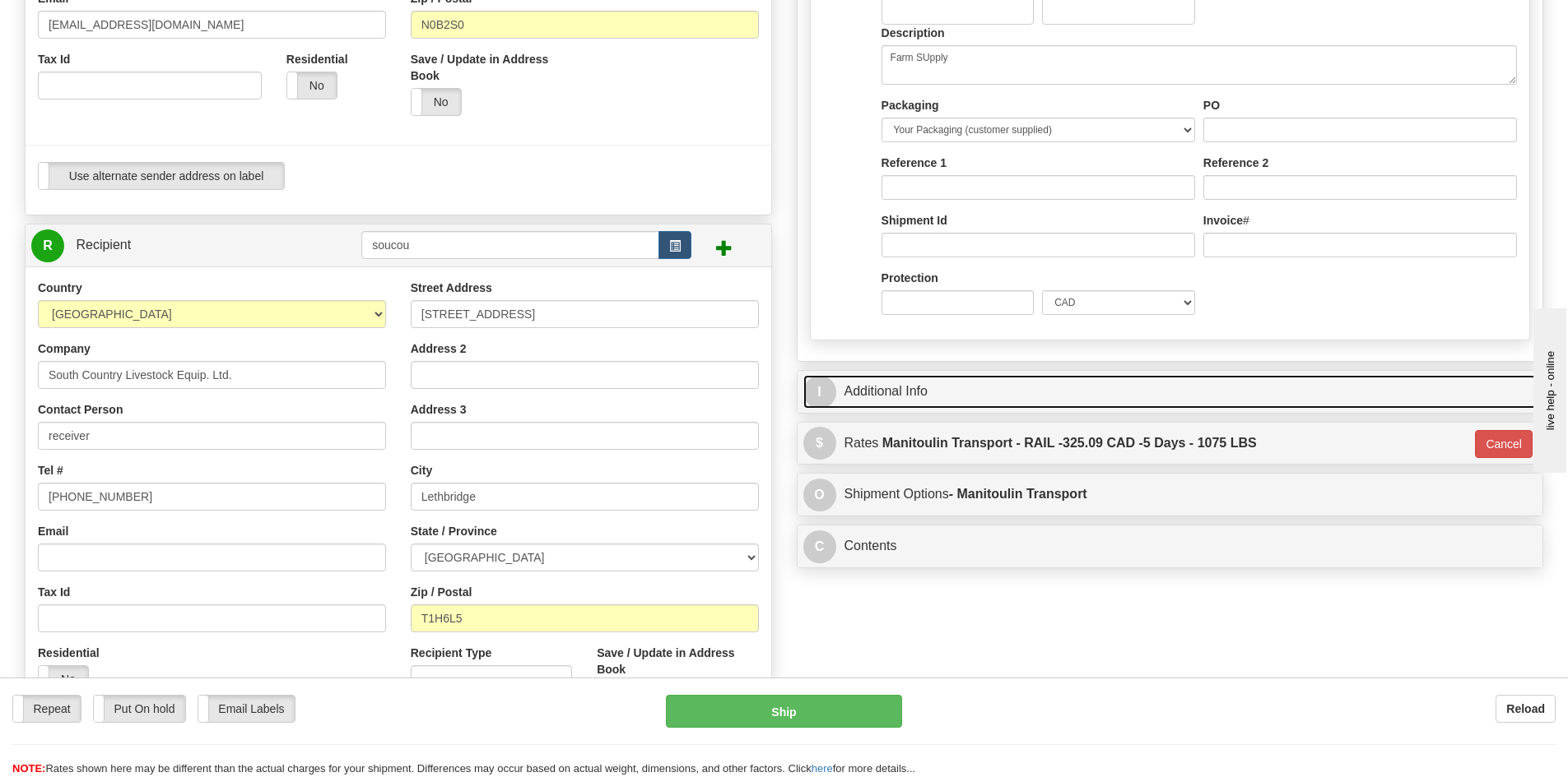
click at [1040, 403] on link "I Additional Info" at bounding box center [1170, 392] width 734 height 34
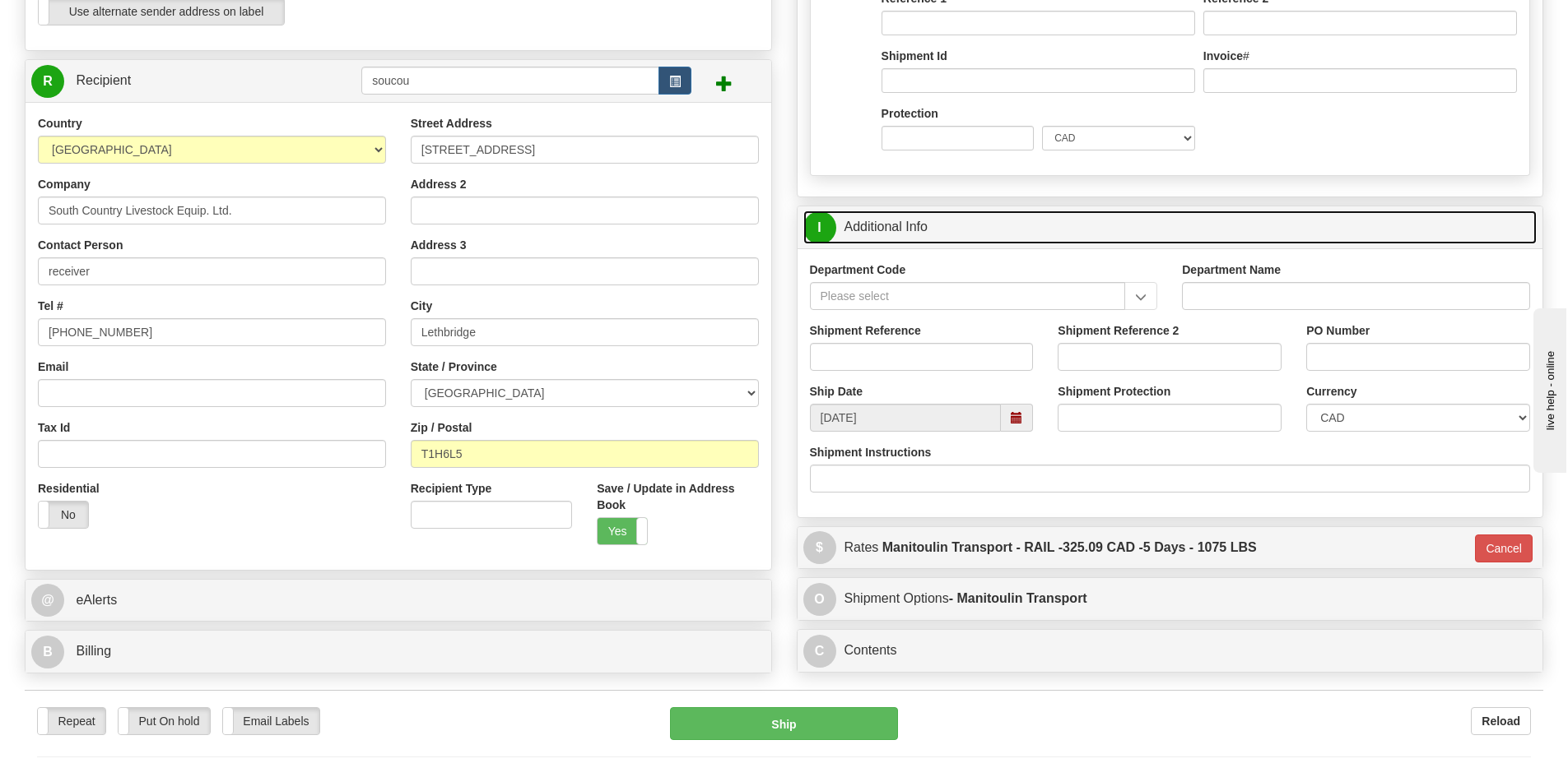
scroll to position [822, 0]
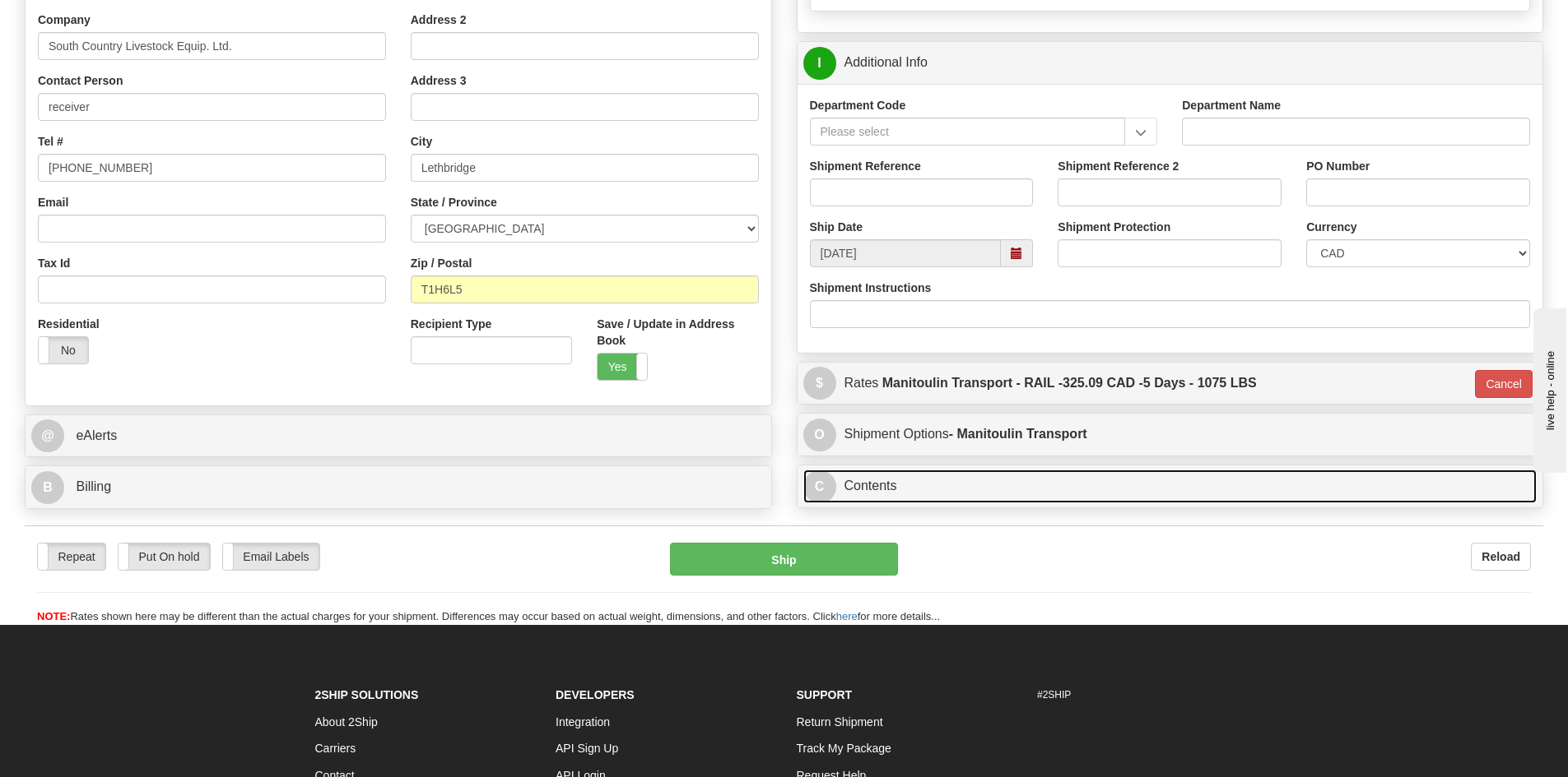
click at [1049, 482] on link "C Contents" at bounding box center [1170, 487] width 734 height 34
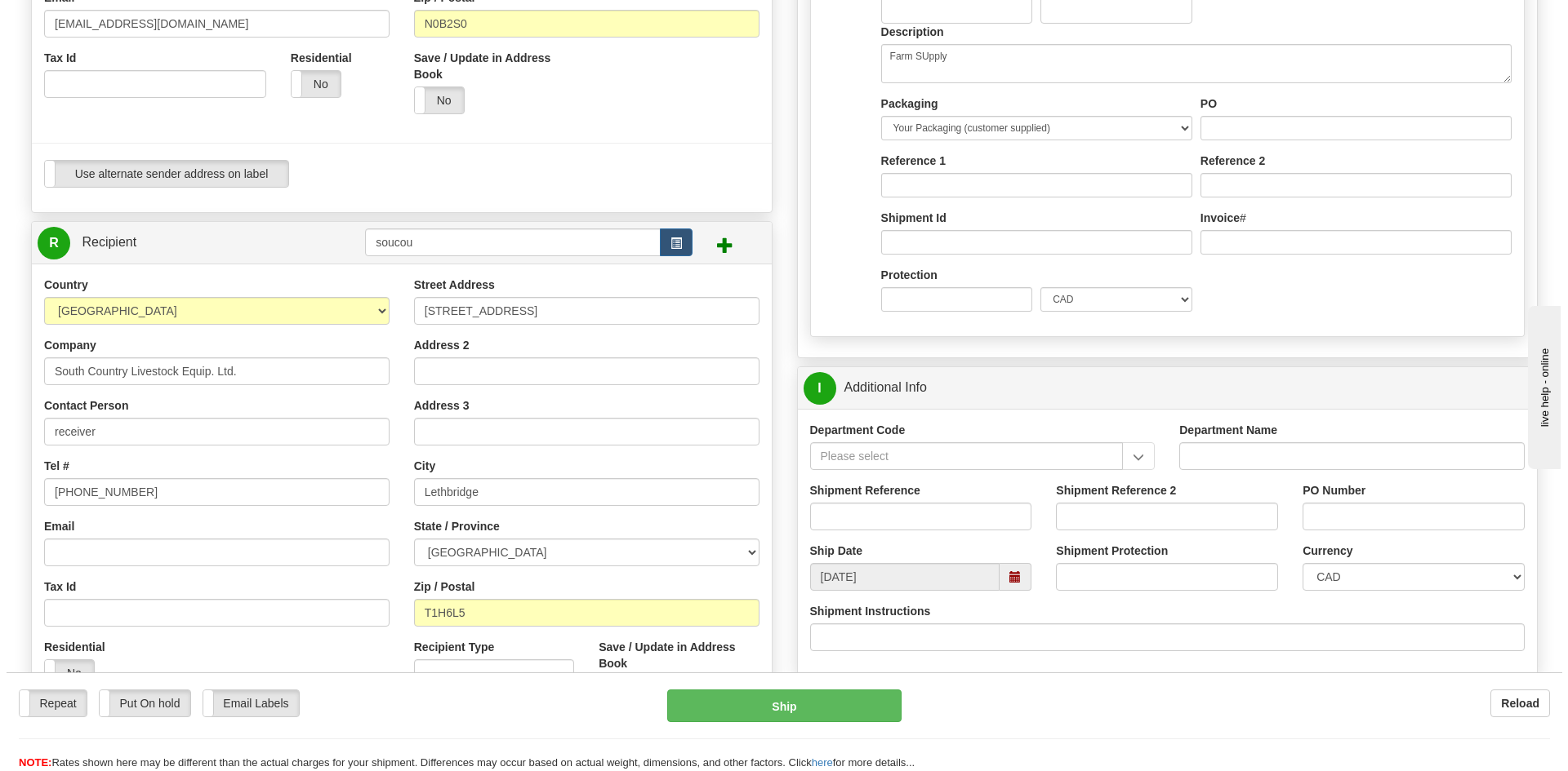
scroll to position [489, 0]
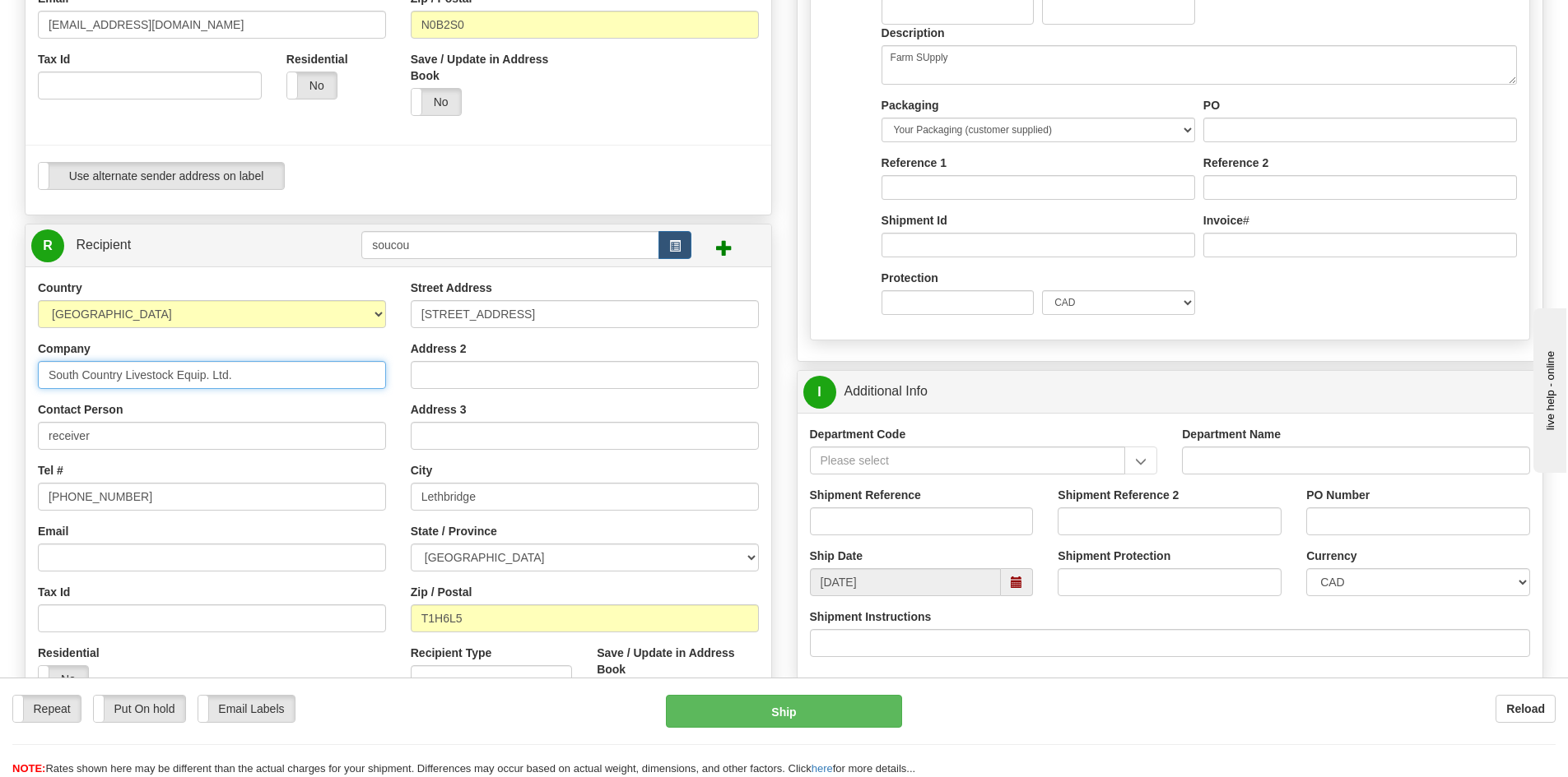
drag, startPoint x: 254, startPoint y: 384, endPoint x: 177, endPoint y: 392, distance: 77.4
click at [177, 392] on div "Country [GEOGRAPHIC_DATA] [GEOGRAPHIC_DATA] [GEOGRAPHIC_DATA] [GEOGRAPHIC_DATA]…" at bounding box center [212, 492] width 373 height 426
type input "South Country Livestock"
click at [715, 700] on button "Ship" at bounding box center [784, 711] width 236 height 33
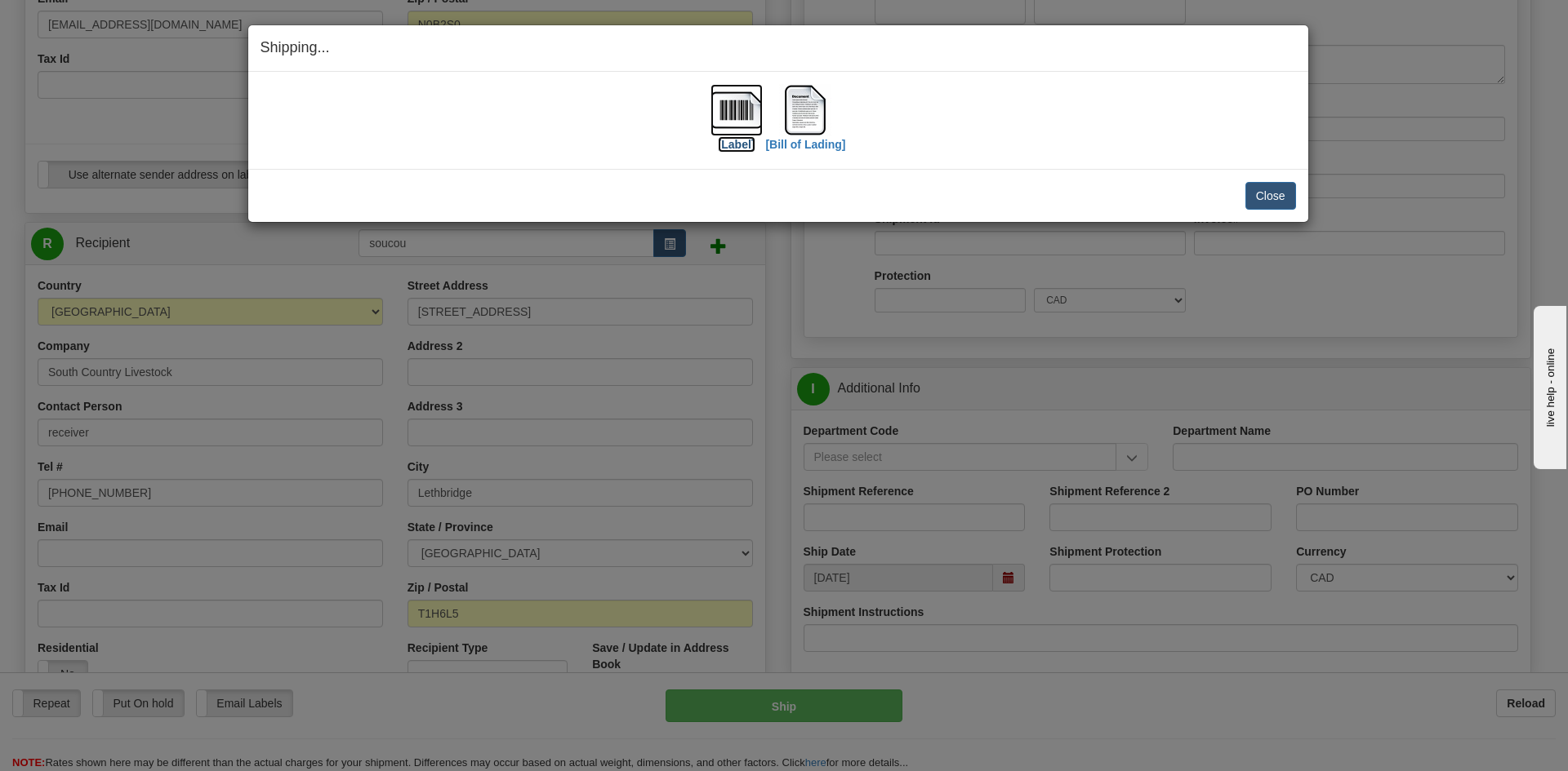
click at [743, 145] on label "[Label]" at bounding box center [736, 144] width 38 height 17
click at [822, 141] on label "[Bill of Lading]" at bounding box center [805, 144] width 80 height 17
